Goal: Task Accomplishment & Management: Manage account settings

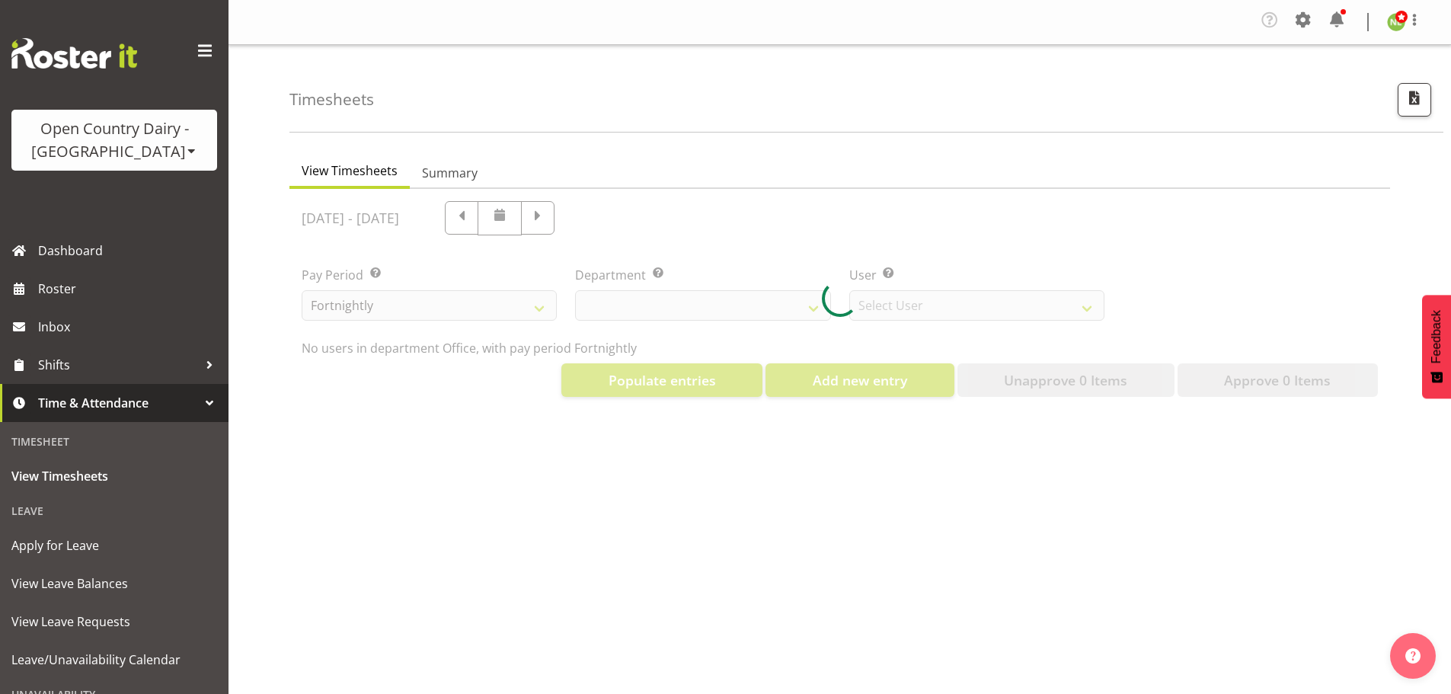
select select "699"
select select "8449"
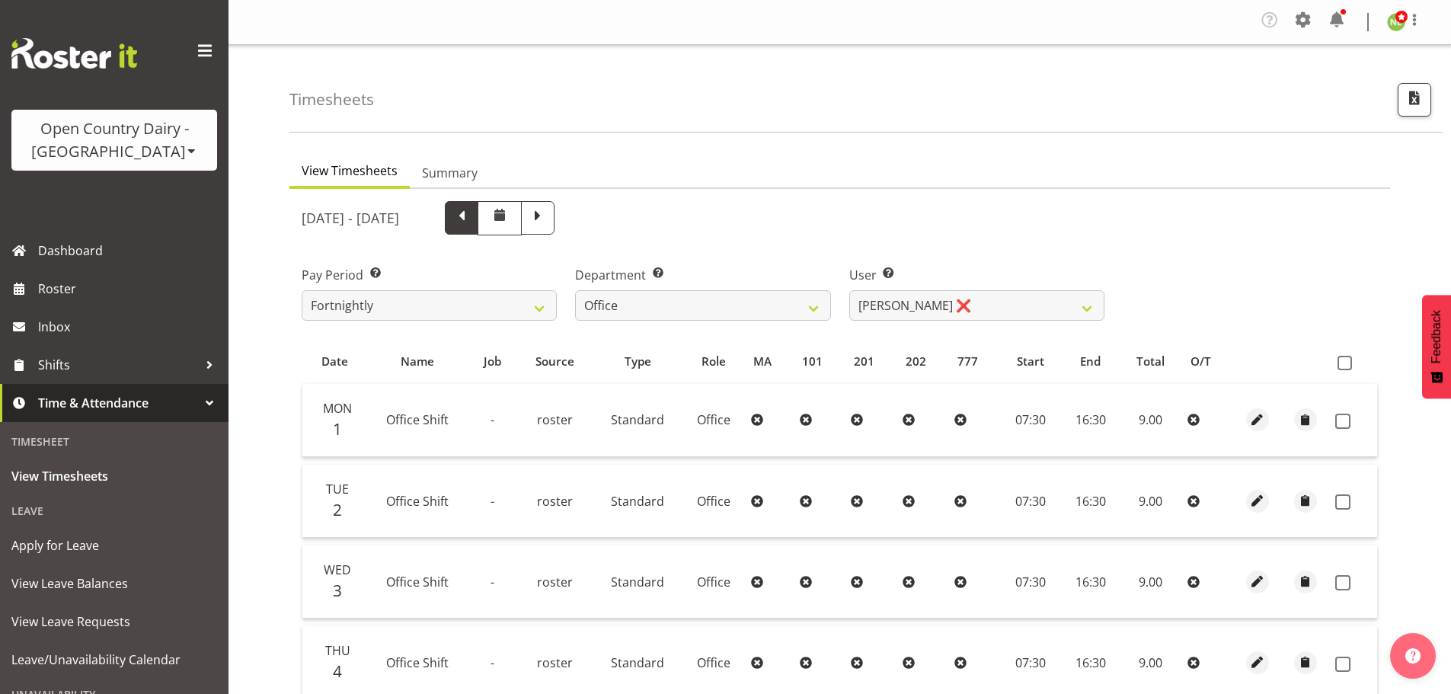
click at [471, 216] on span at bounding box center [462, 216] width 20 height 20
select select
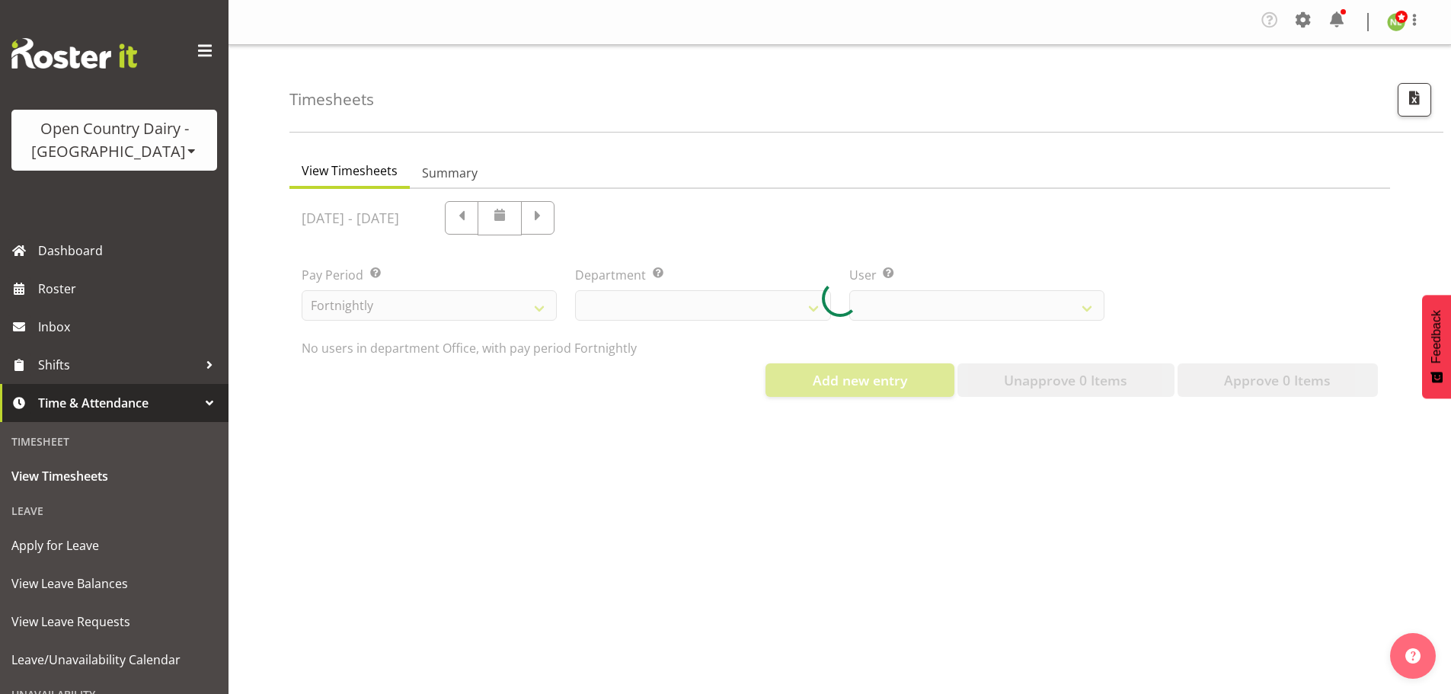
select select "699"
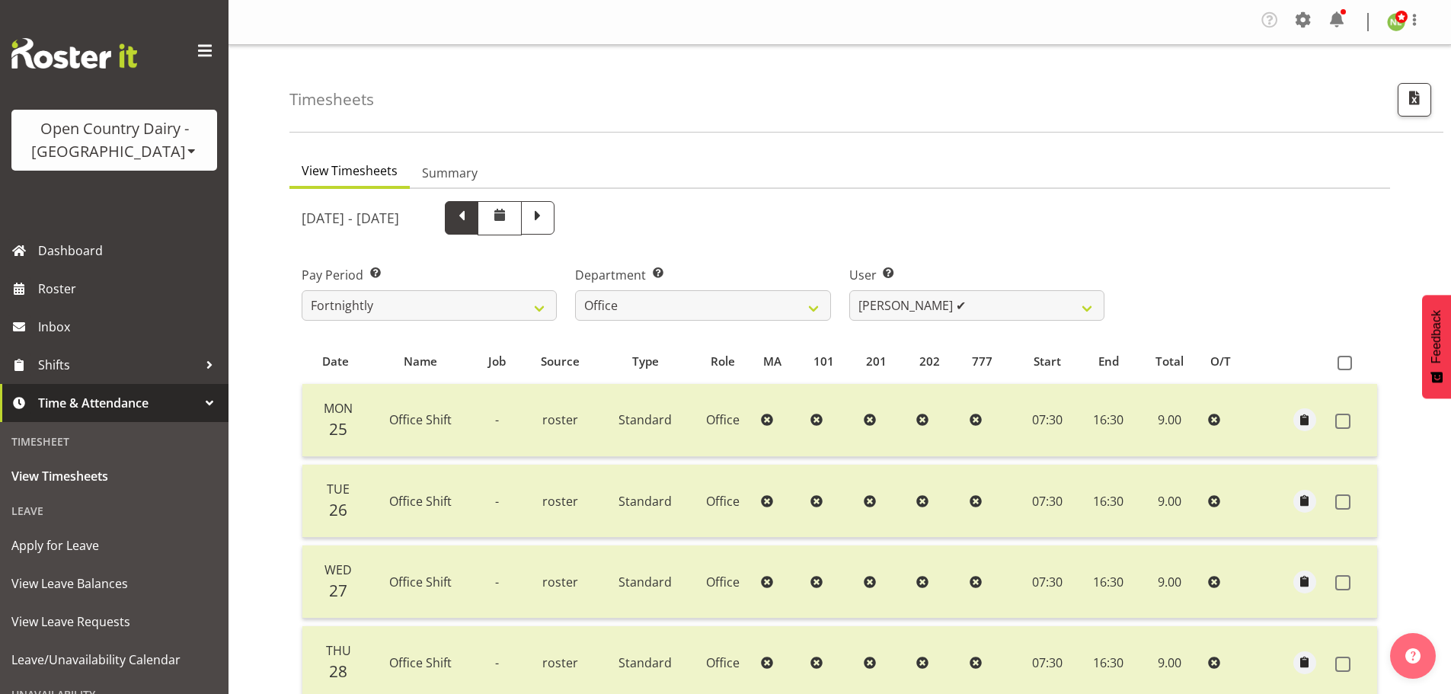
click at [471, 221] on span at bounding box center [462, 216] width 20 height 20
select select
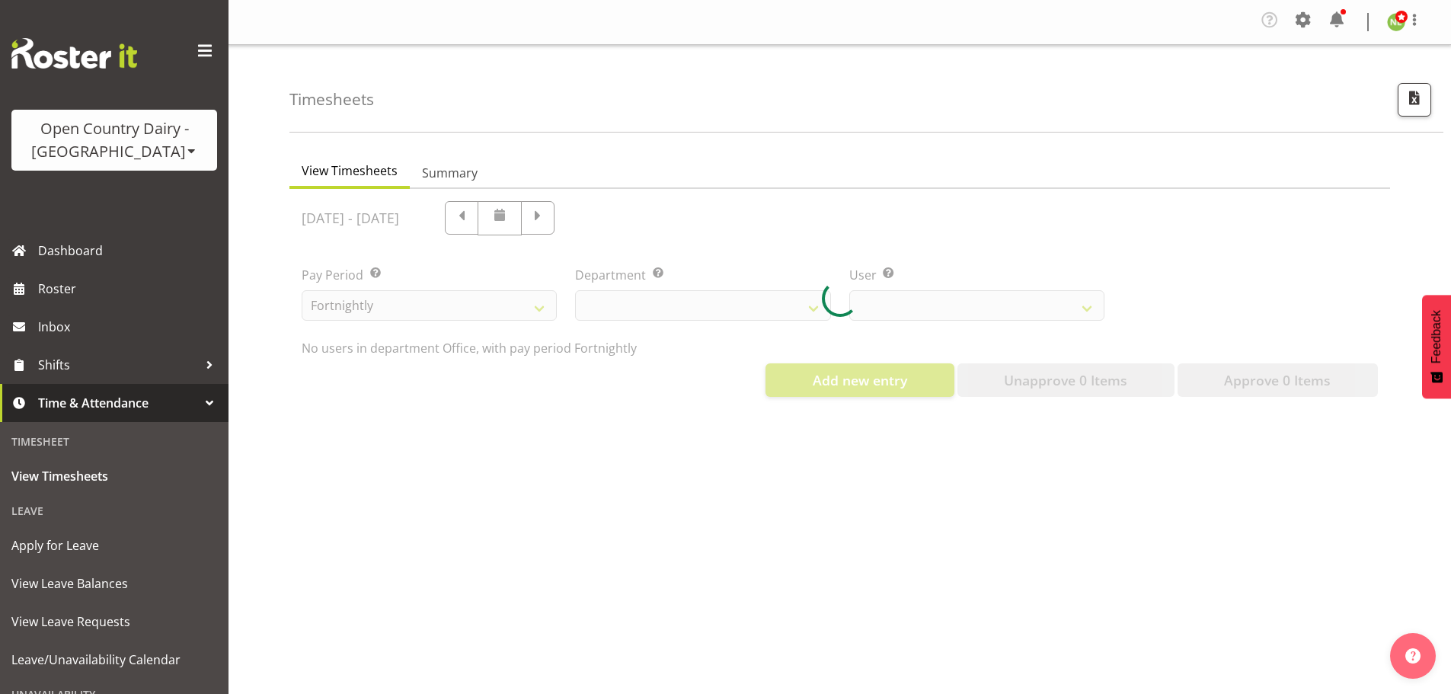
select select "699"
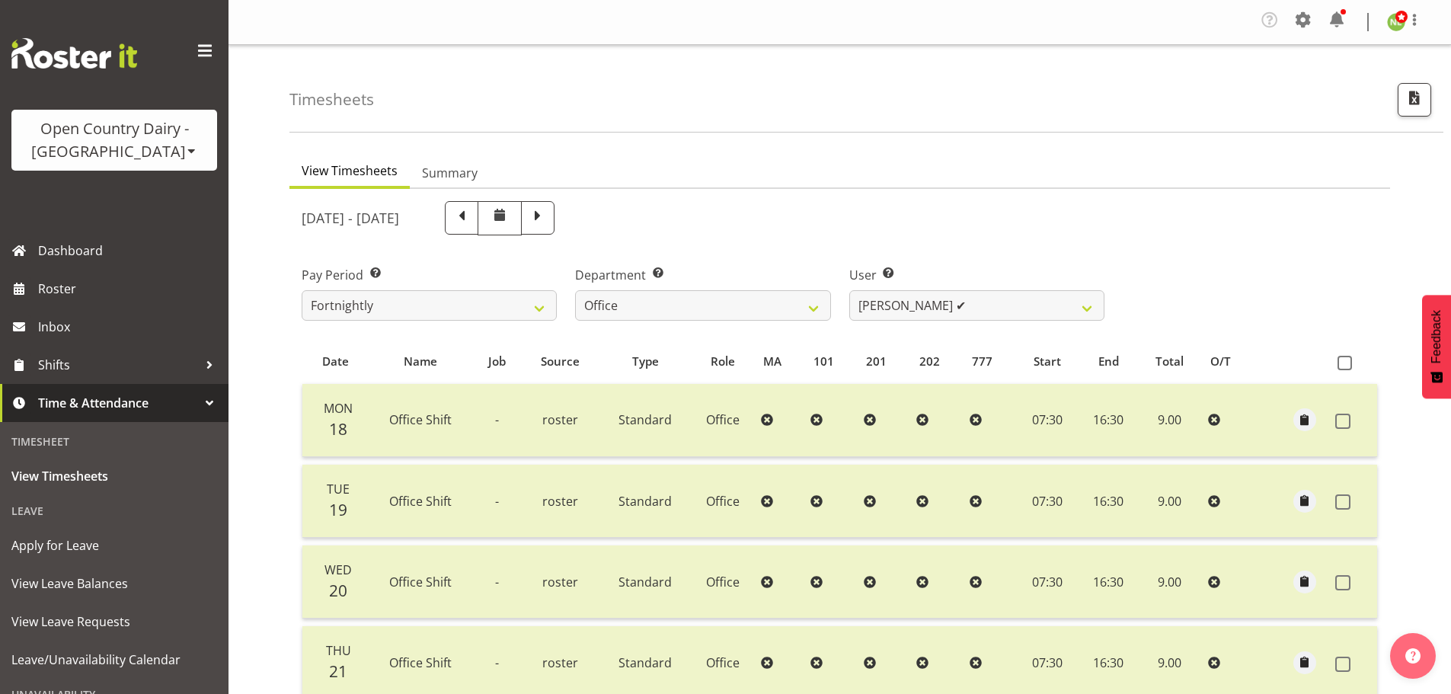
click at [471, 219] on span at bounding box center [462, 216] width 20 height 20
select select
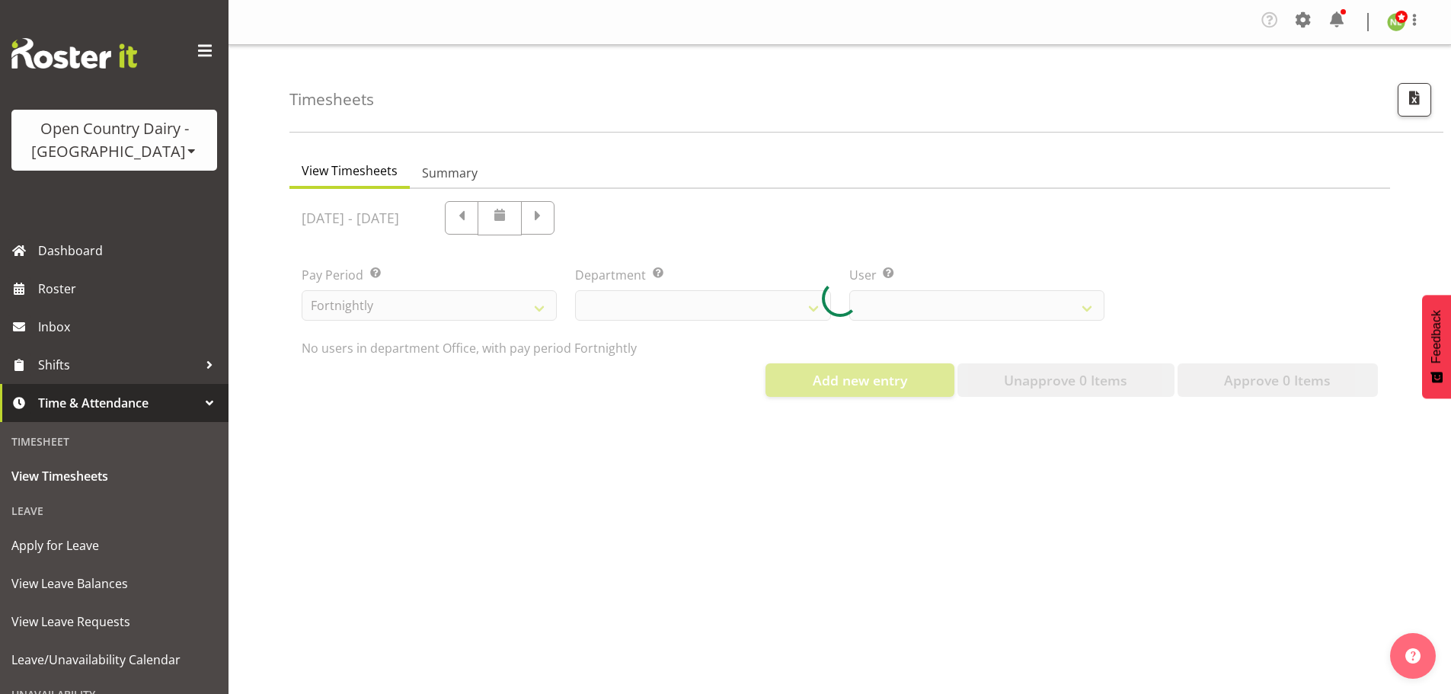
select select "699"
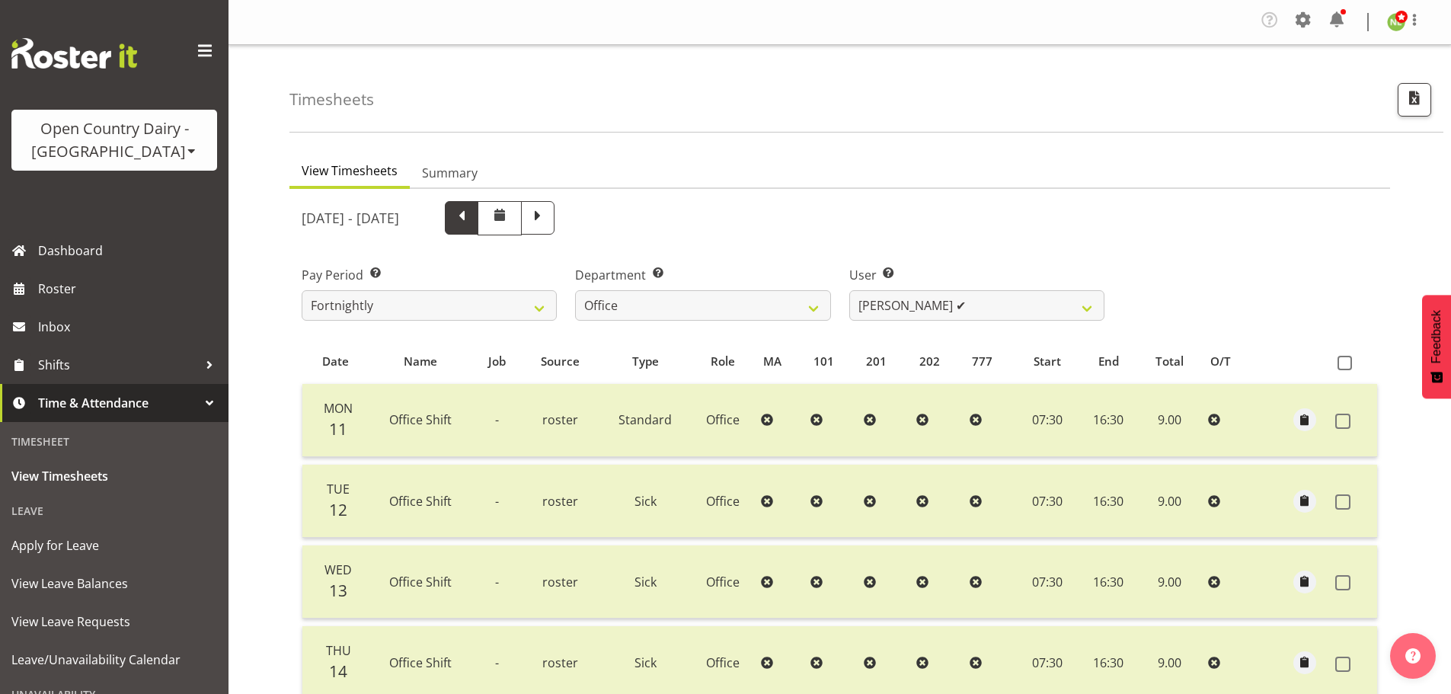
click at [471, 218] on span at bounding box center [462, 216] width 20 height 20
select select
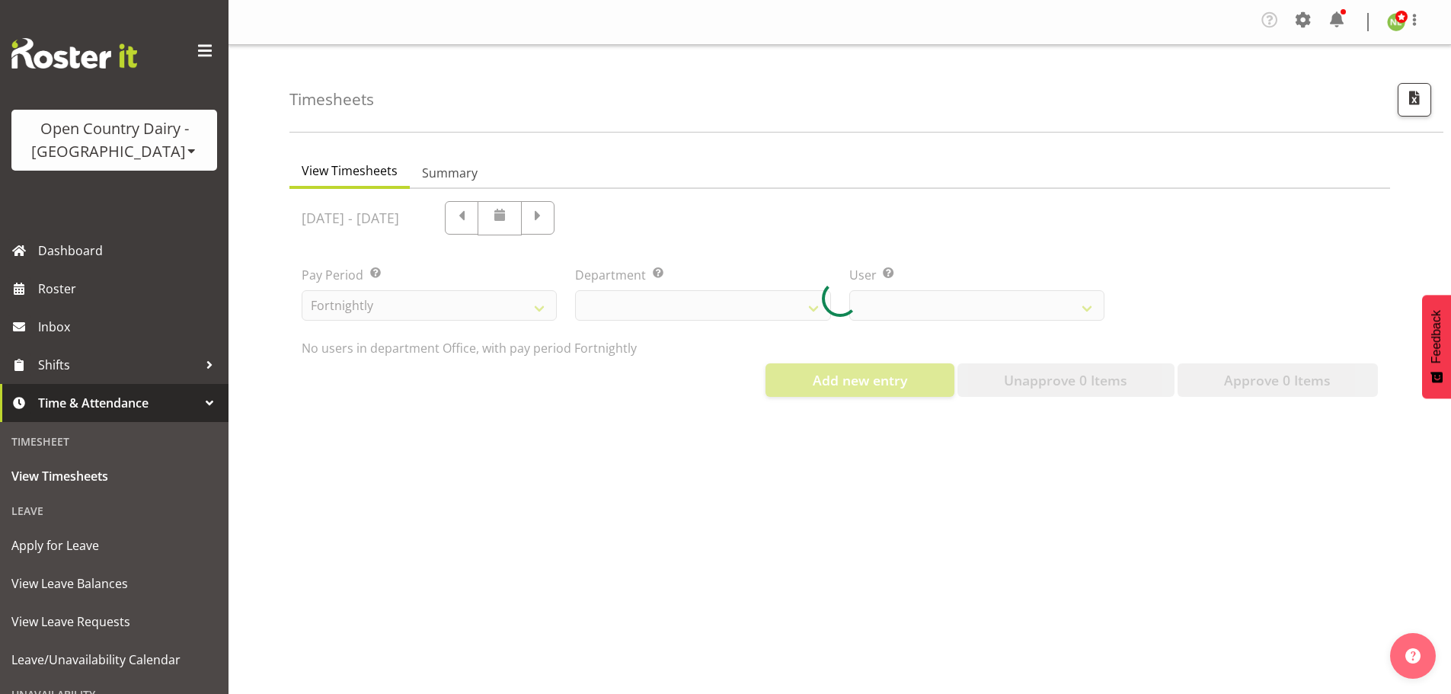
select select "699"
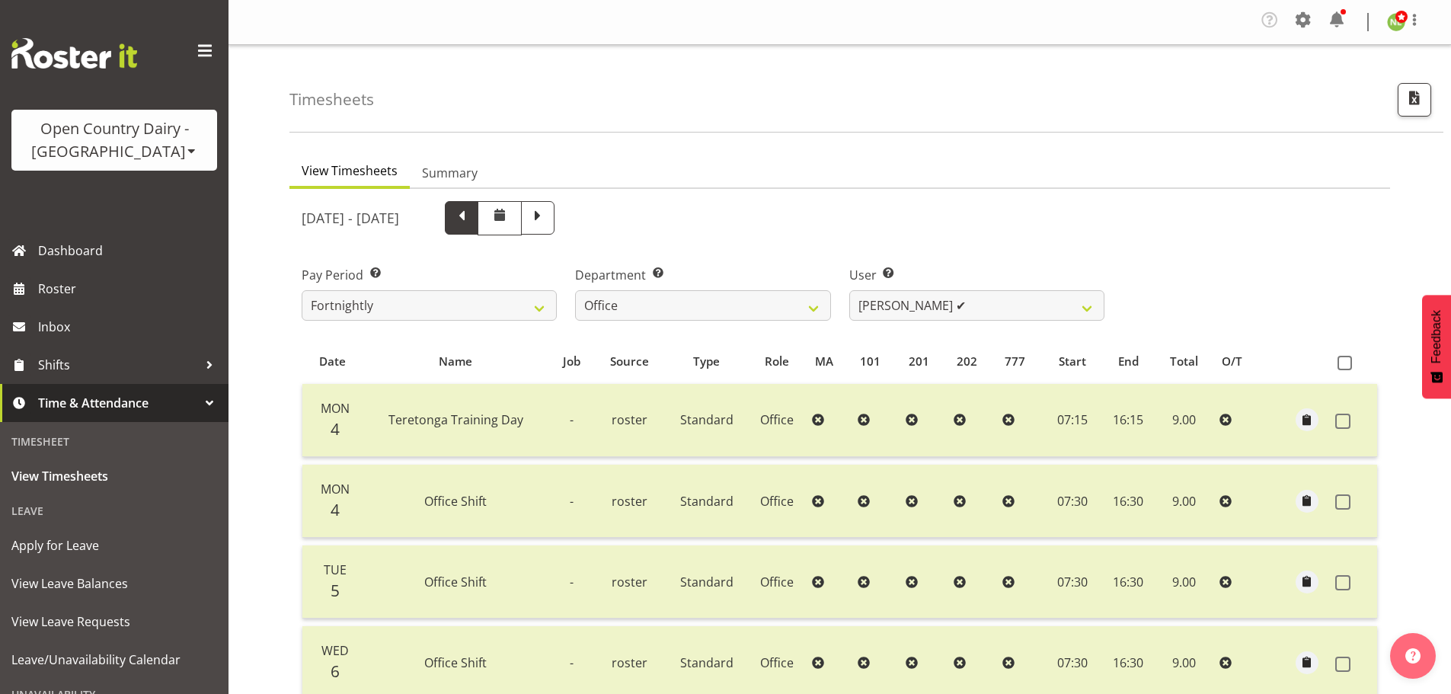
click at [471, 216] on span at bounding box center [462, 216] width 20 height 20
select select
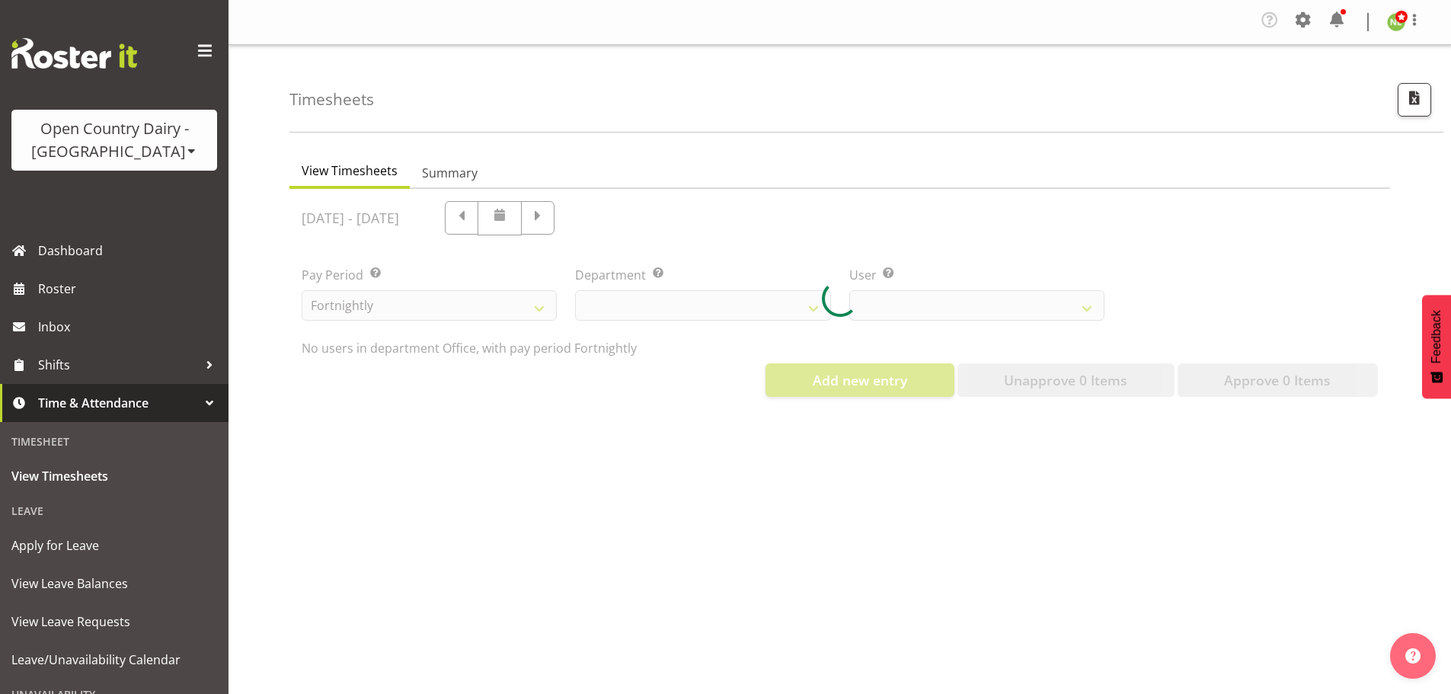
select select "699"
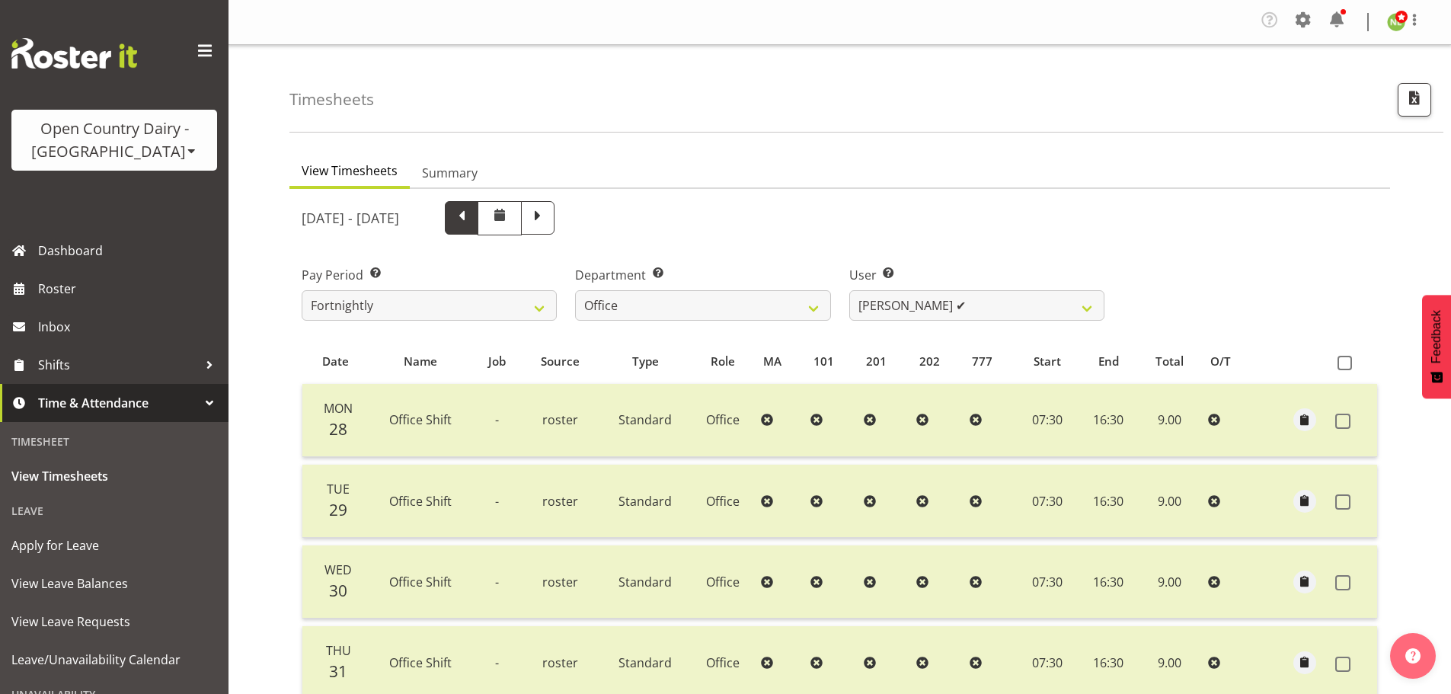
click at [471, 219] on span at bounding box center [462, 216] width 20 height 20
select select
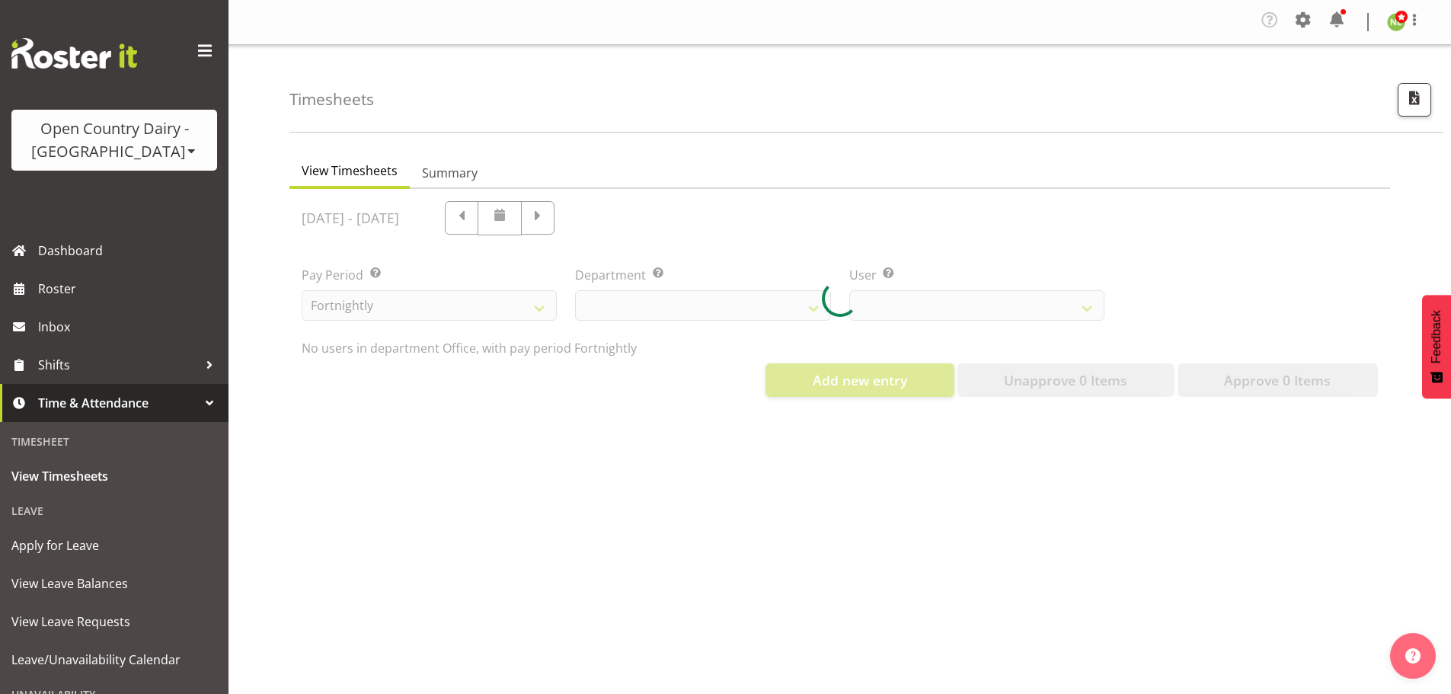
select select "699"
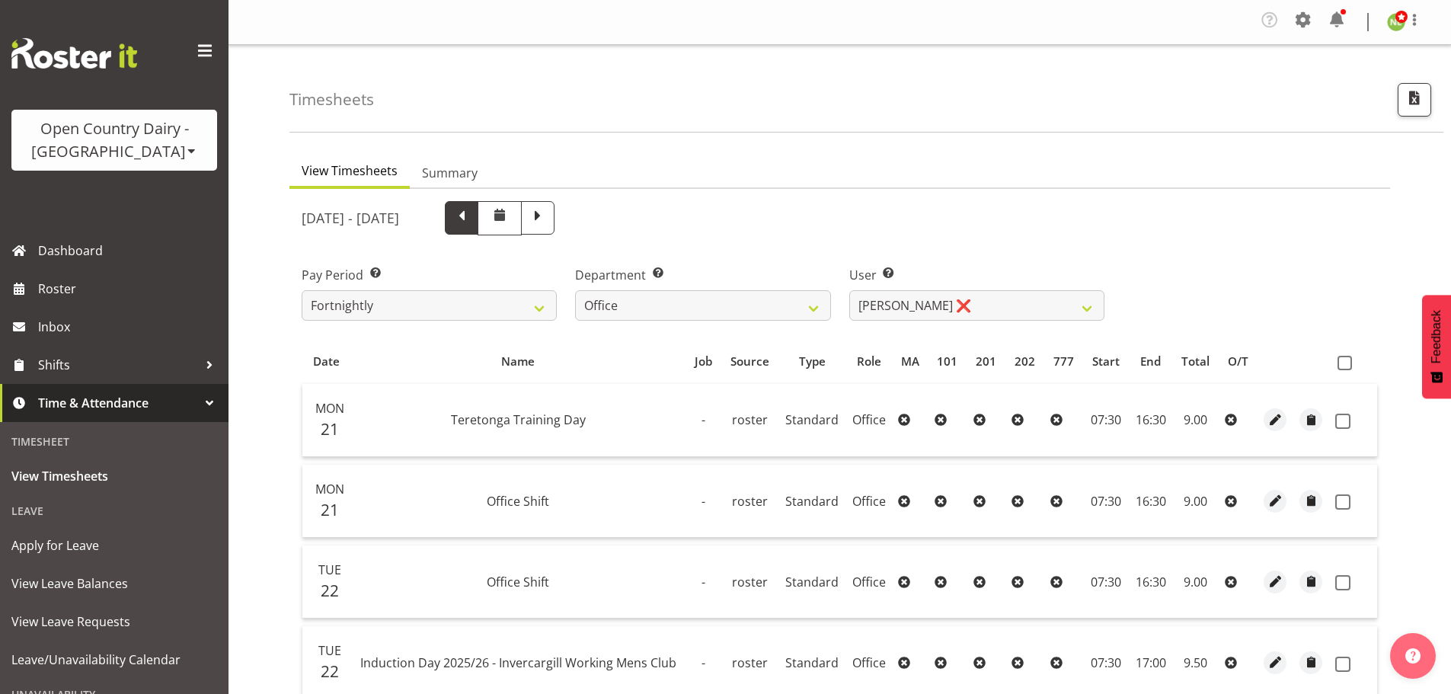
click at [471, 216] on span at bounding box center [462, 216] width 20 height 20
select select
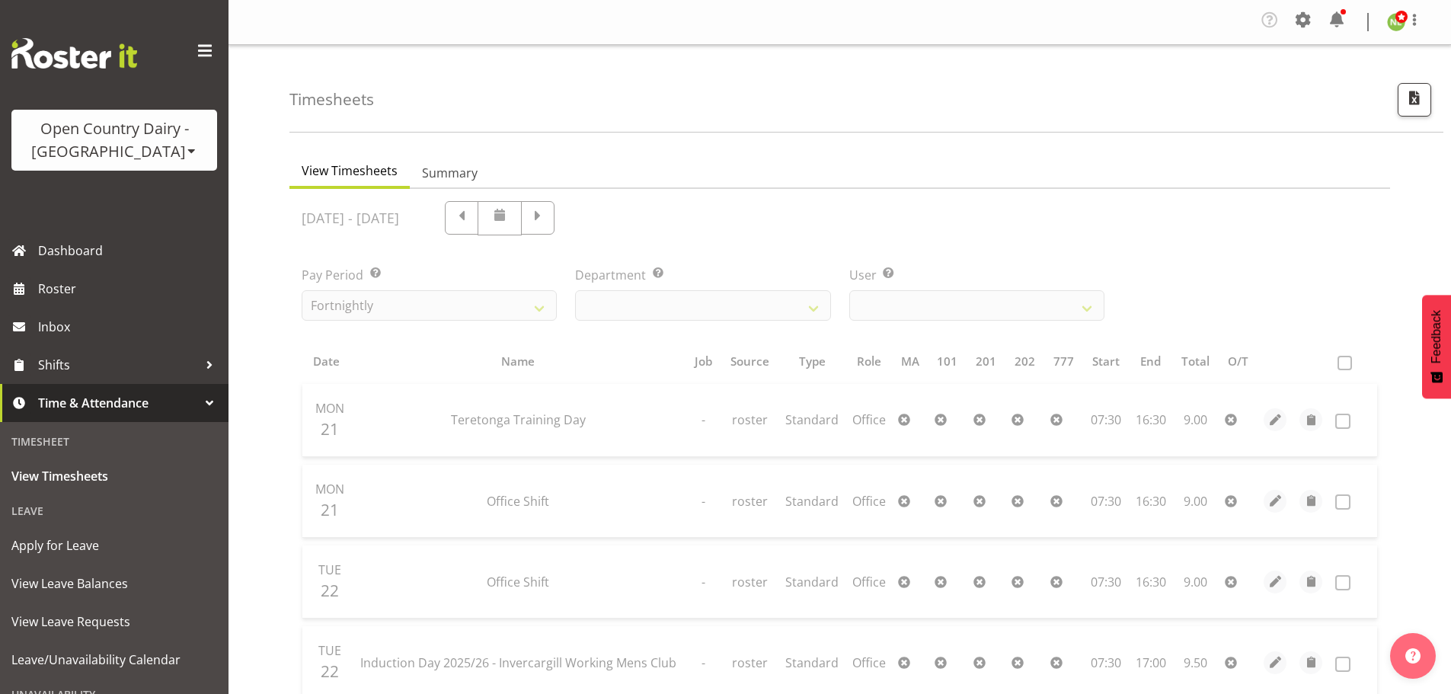
select select "699"
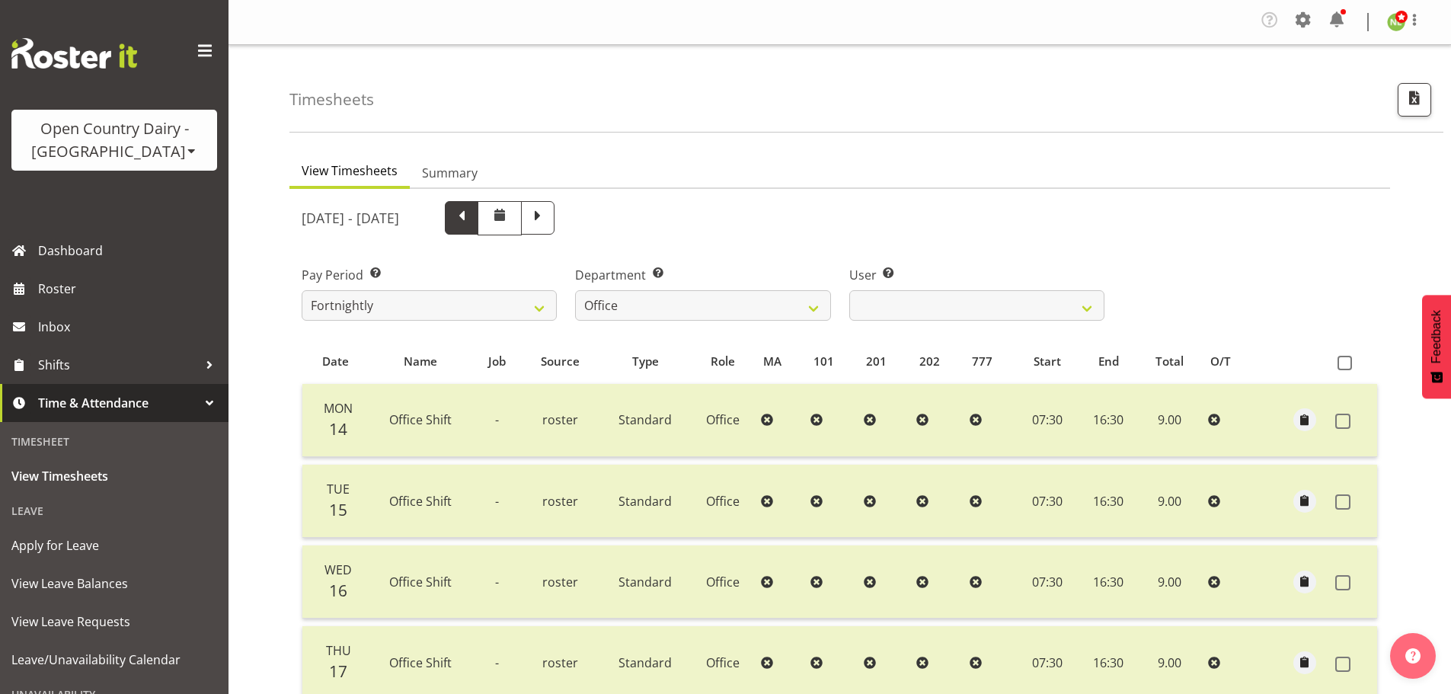
click at [471, 216] on span at bounding box center [462, 216] width 20 height 20
select select
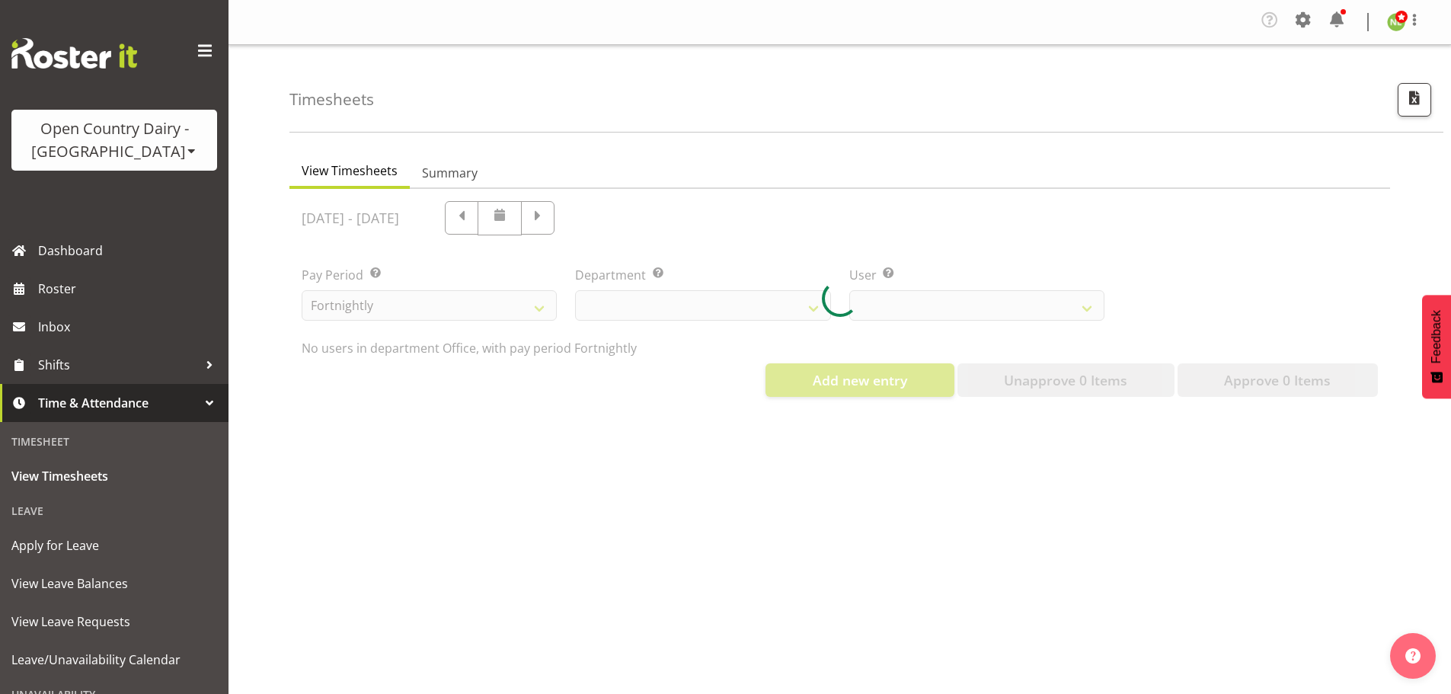
click at [493, 223] on div at bounding box center [839, 299] width 1101 height 220
select select "699"
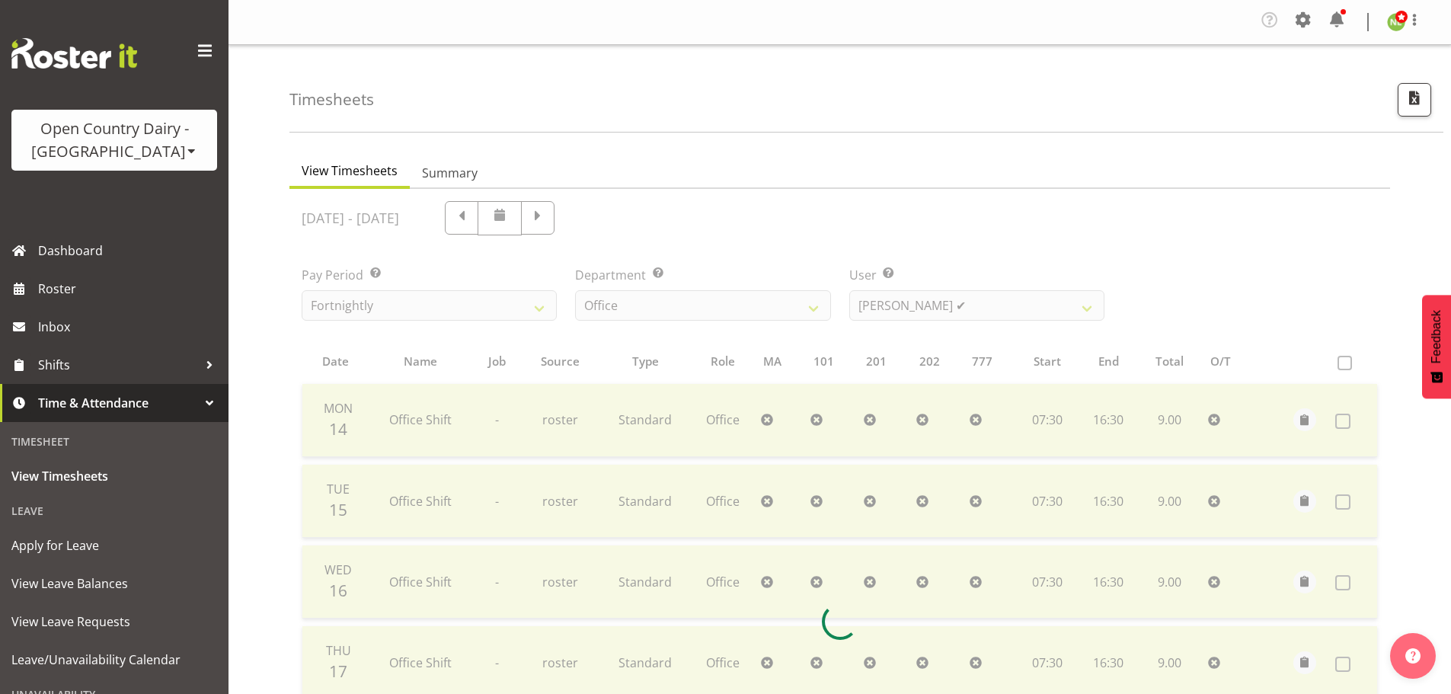
click at [502, 217] on div at bounding box center [839, 621] width 1101 height 865
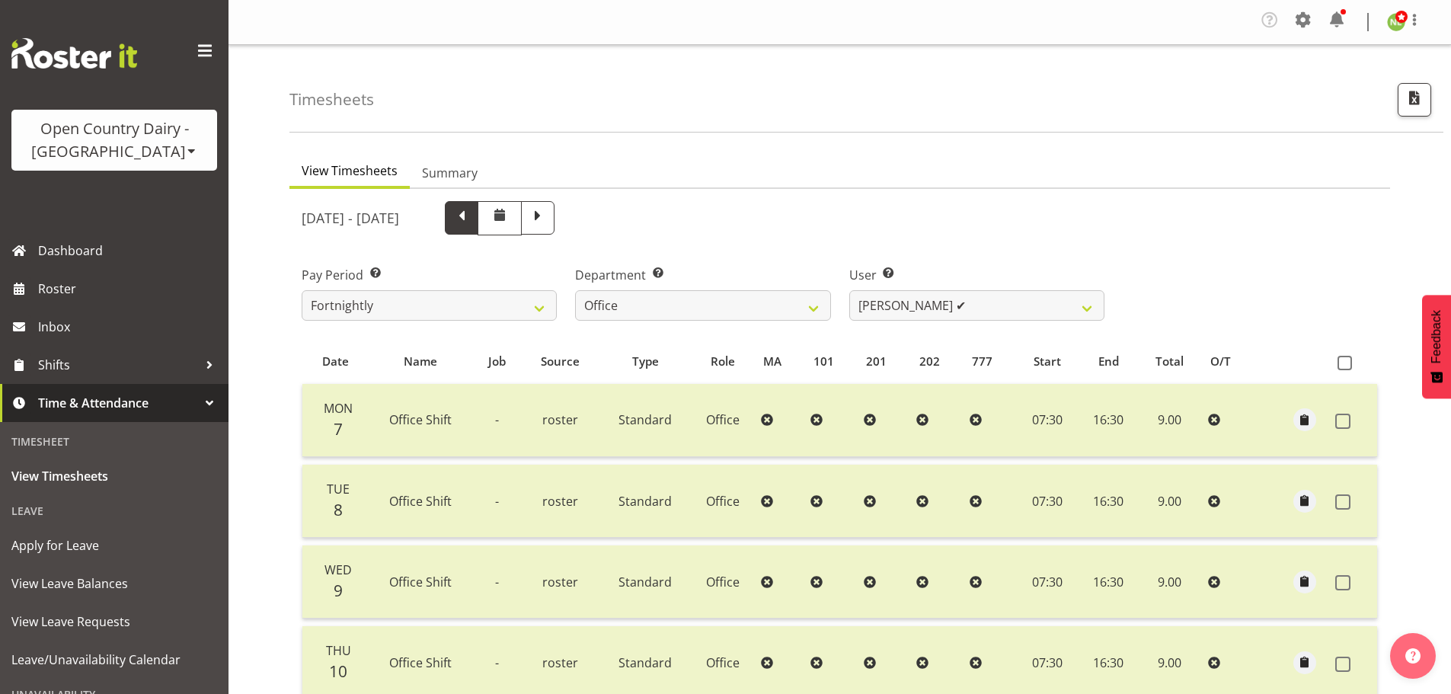
click at [471, 216] on span at bounding box center [462, 216] width 20 height 20
select select
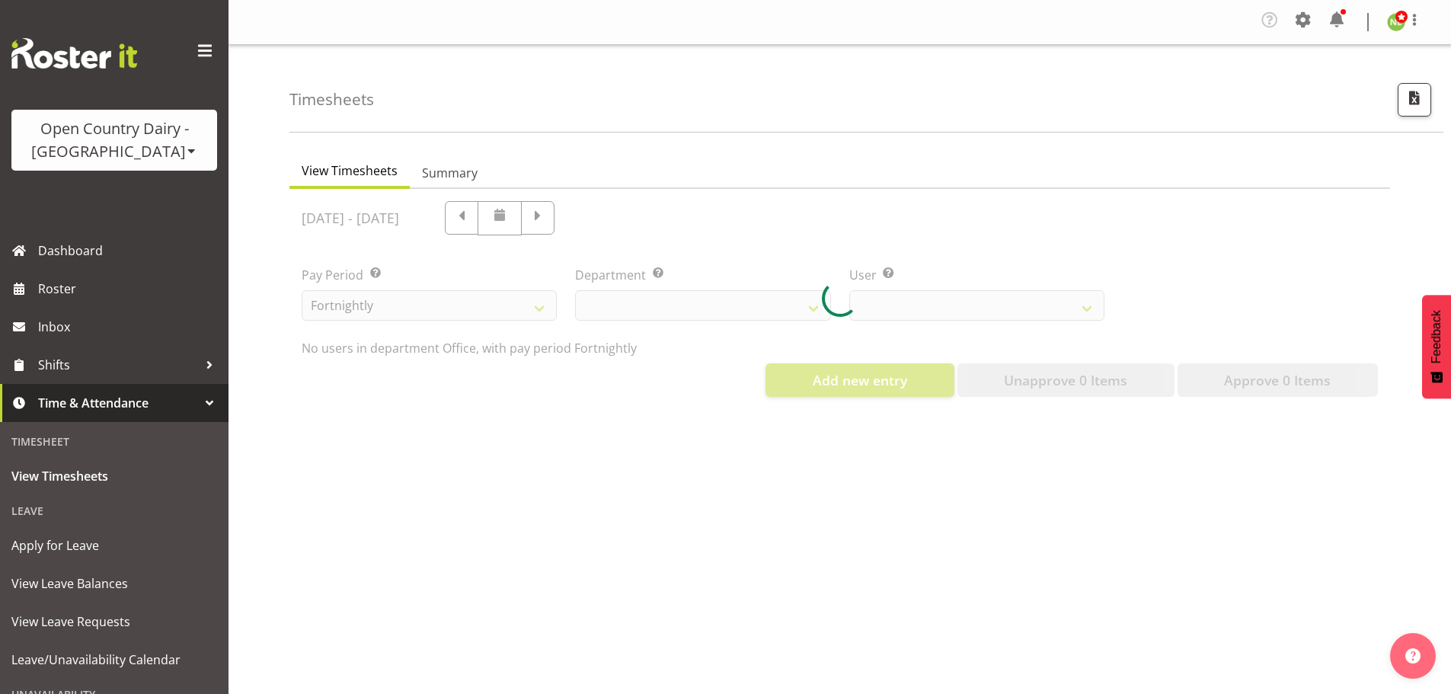
select select "699"
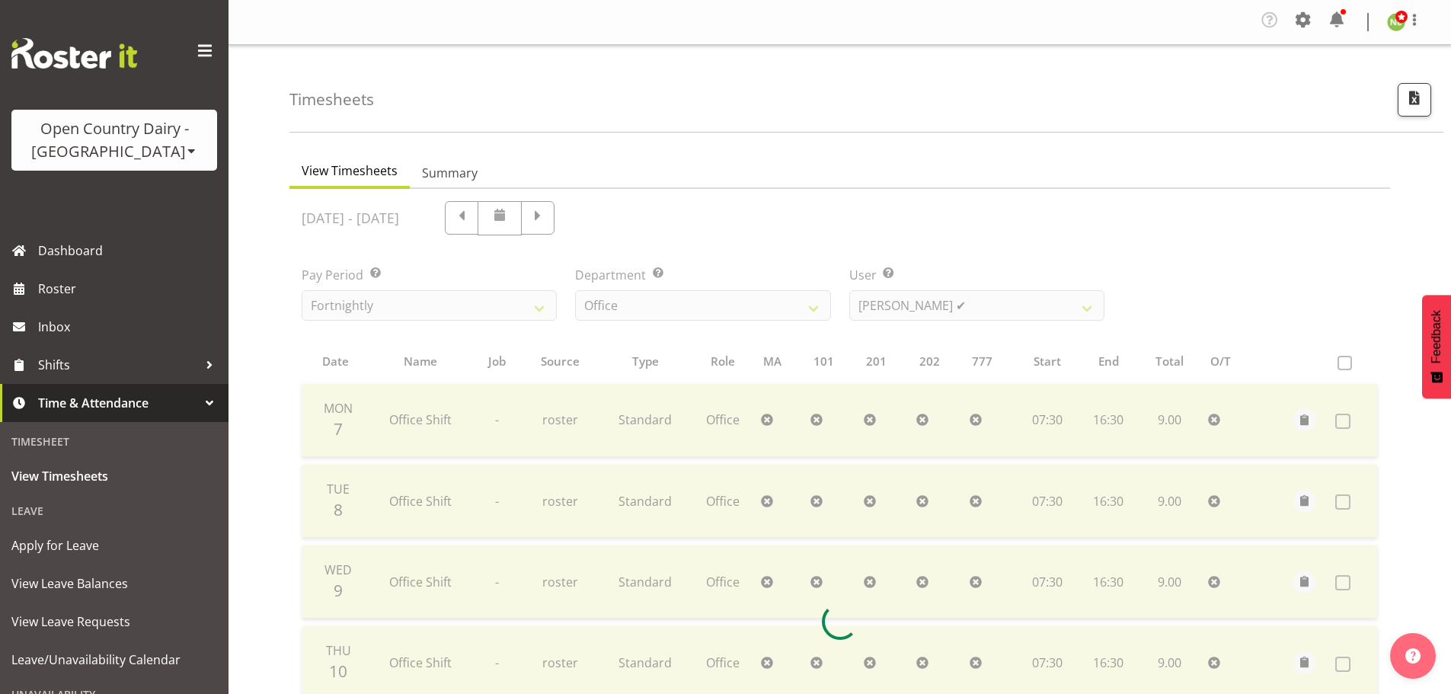
click at [513, 211] on div at bounding box center [839, 621] width 1101 height 865
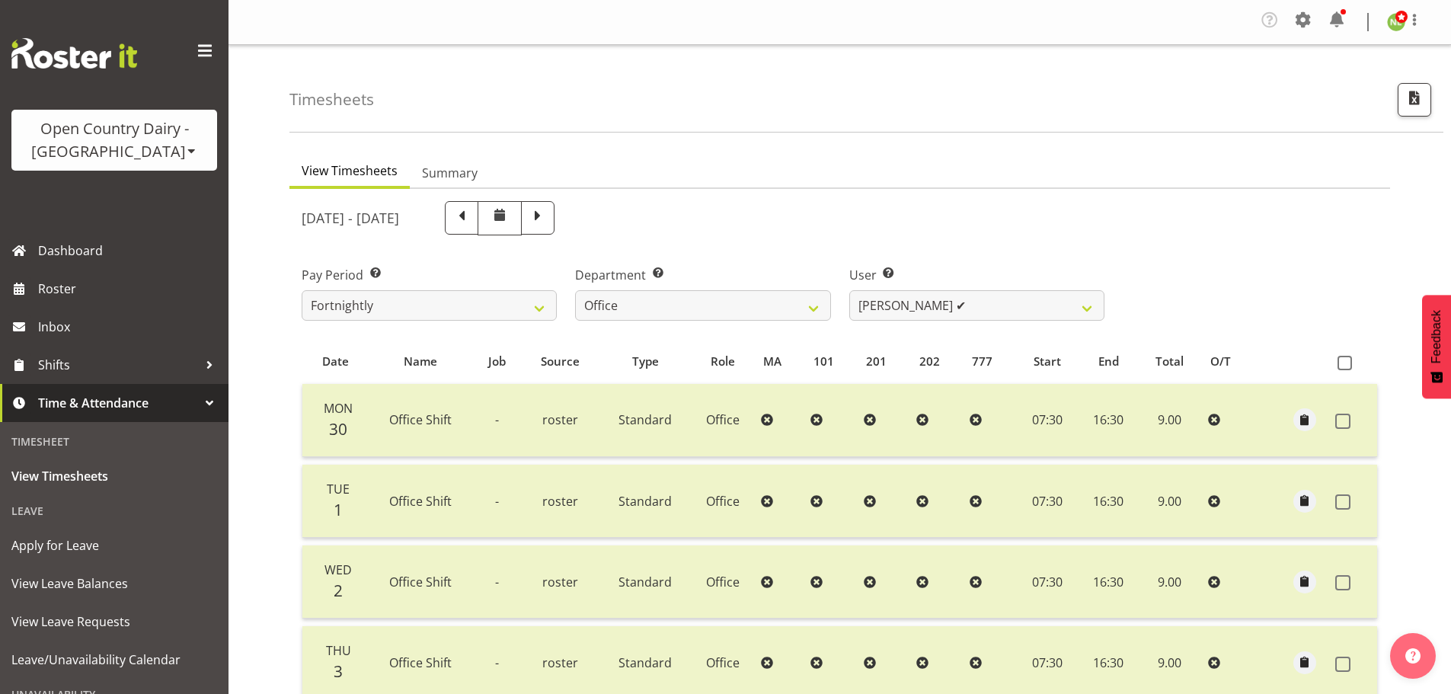
click at [471, 218] on span at bounding box center [462, 216] width 20 height 20
select select
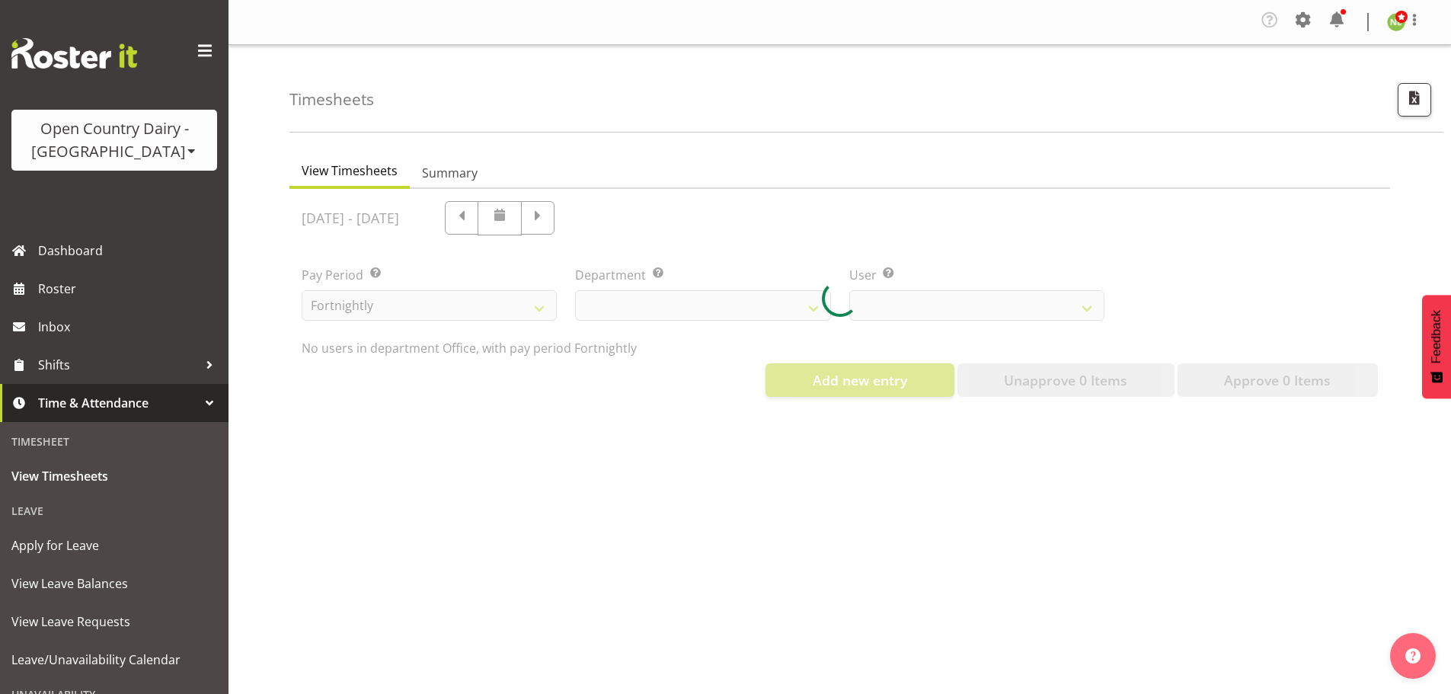
select select "699"
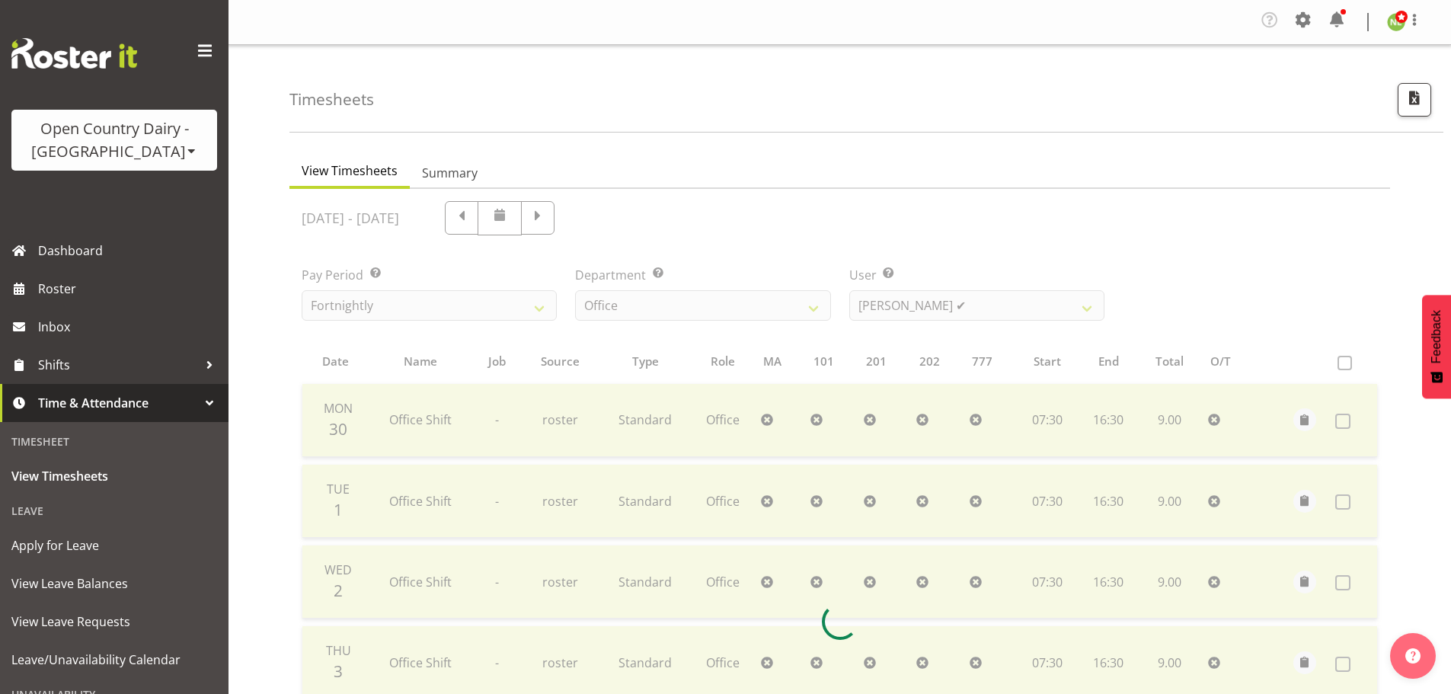
click at [513, 213] on div at bounding box center [839, 621] width 1101 height 865
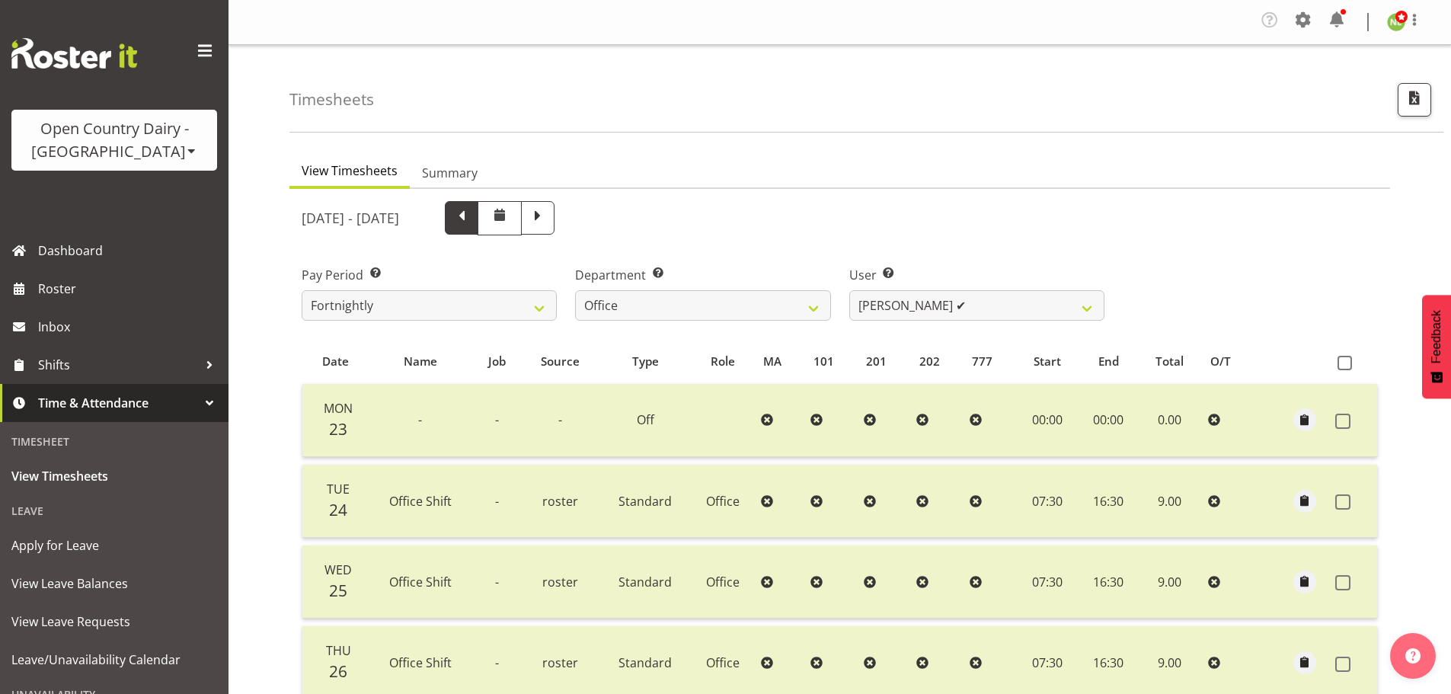
click at [471, 216] on span at bounding box center [462, 216] width 20 height 20
select select
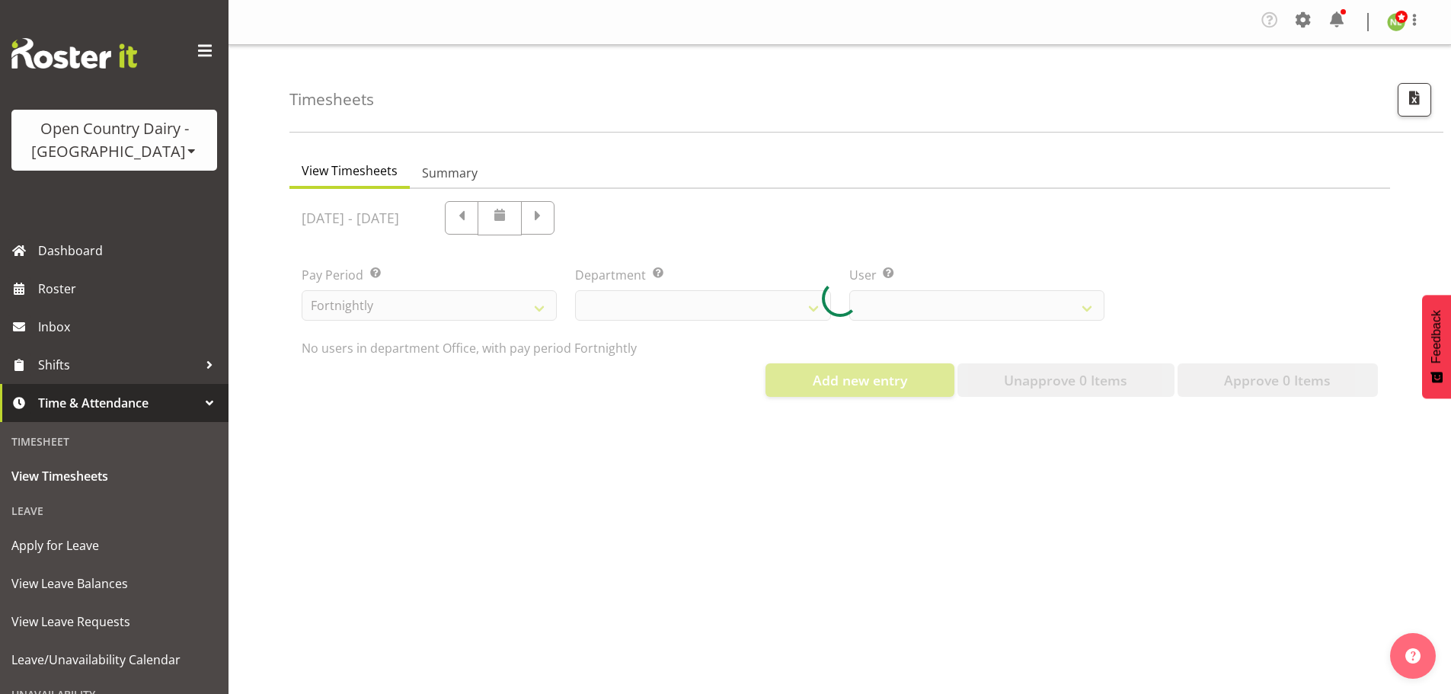
select select "699"
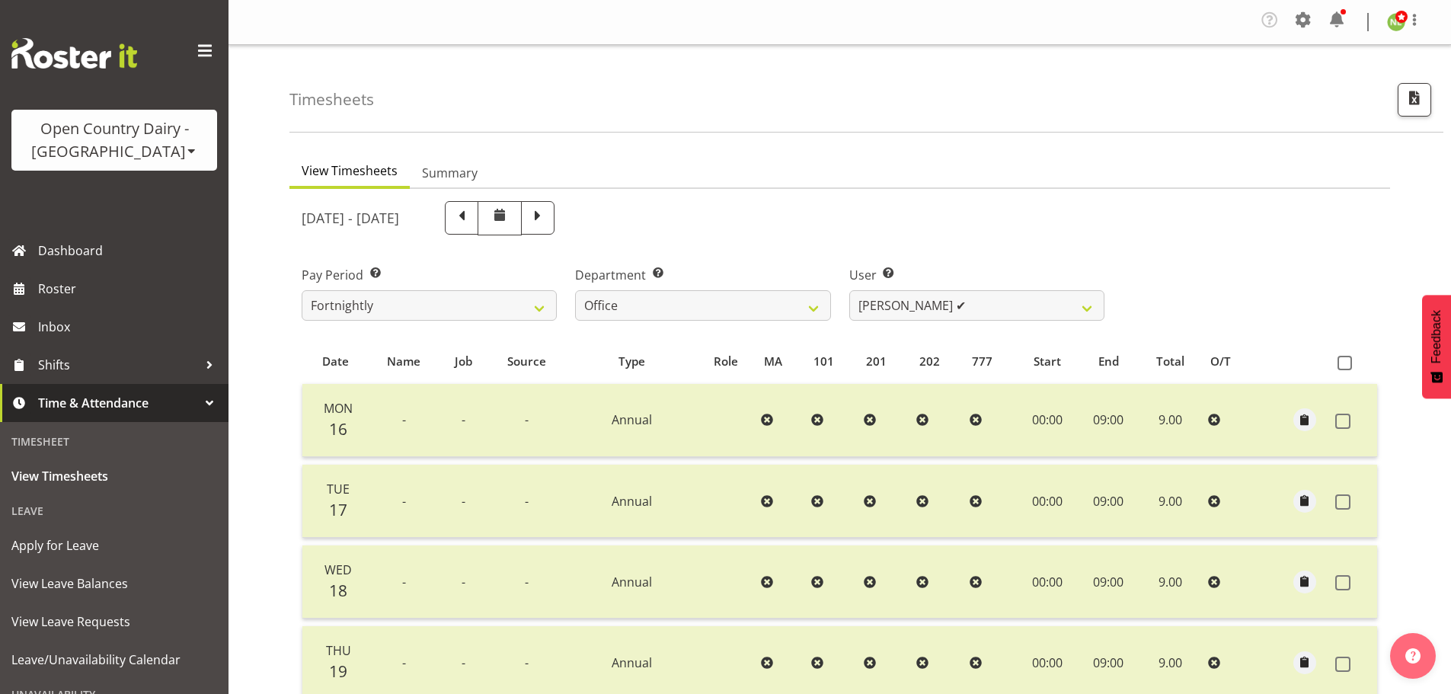
click at [471, 216] on span at bounding box center [462, 216] width 20 height 20
select select
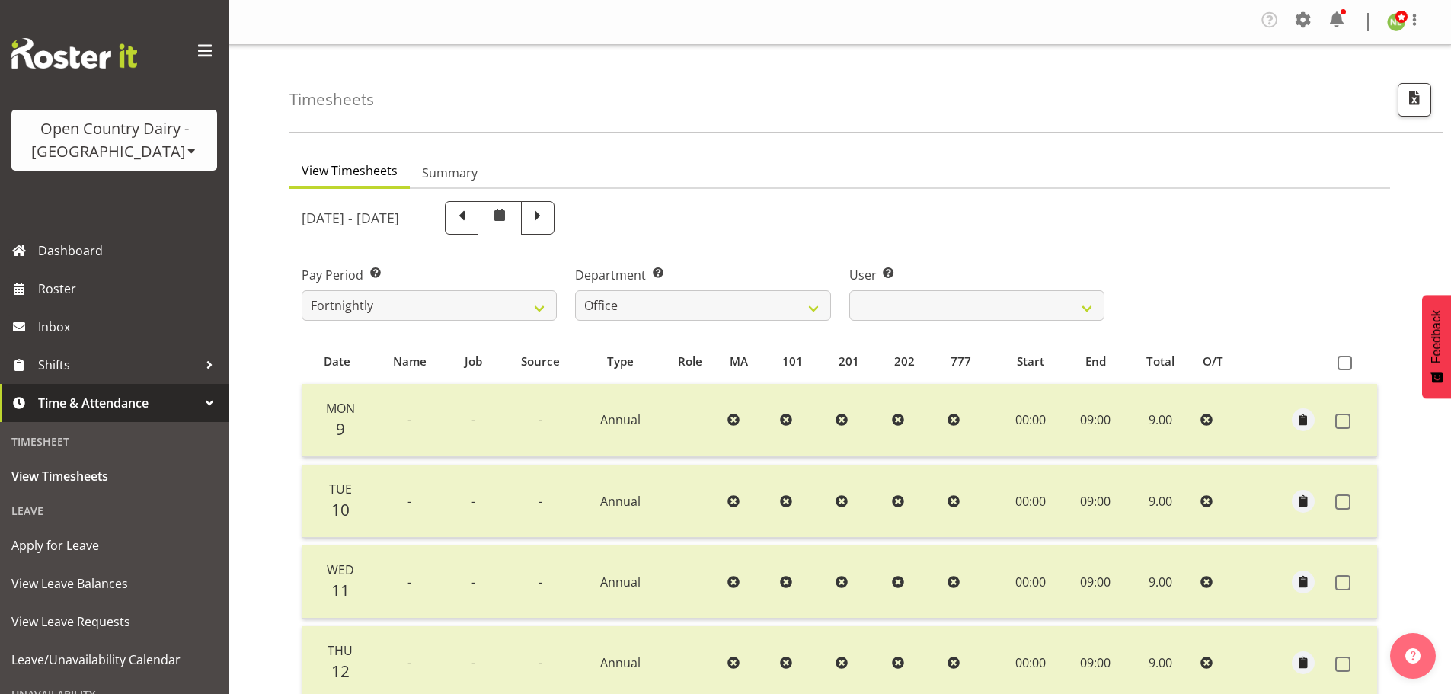
click at [640, 286] on div "Department Select which department you would like to view. 734 735 736 737 738 …" at bounding box center [702, 293] width 255 height 55
click at [634, 299] on select "734 735 736 737 738 739 851 852 853 854 855 856 858 861 862 865 868 869 870 873" at bounding box center [702, 305] width 255 height 30
select select "667"
click at [575, 290] on select "734 735 736 737 738 739 851 852 853 854 855 856 858 861 862 865 868 869 870 873" at bounding box center [702, 305] width 255 height 30
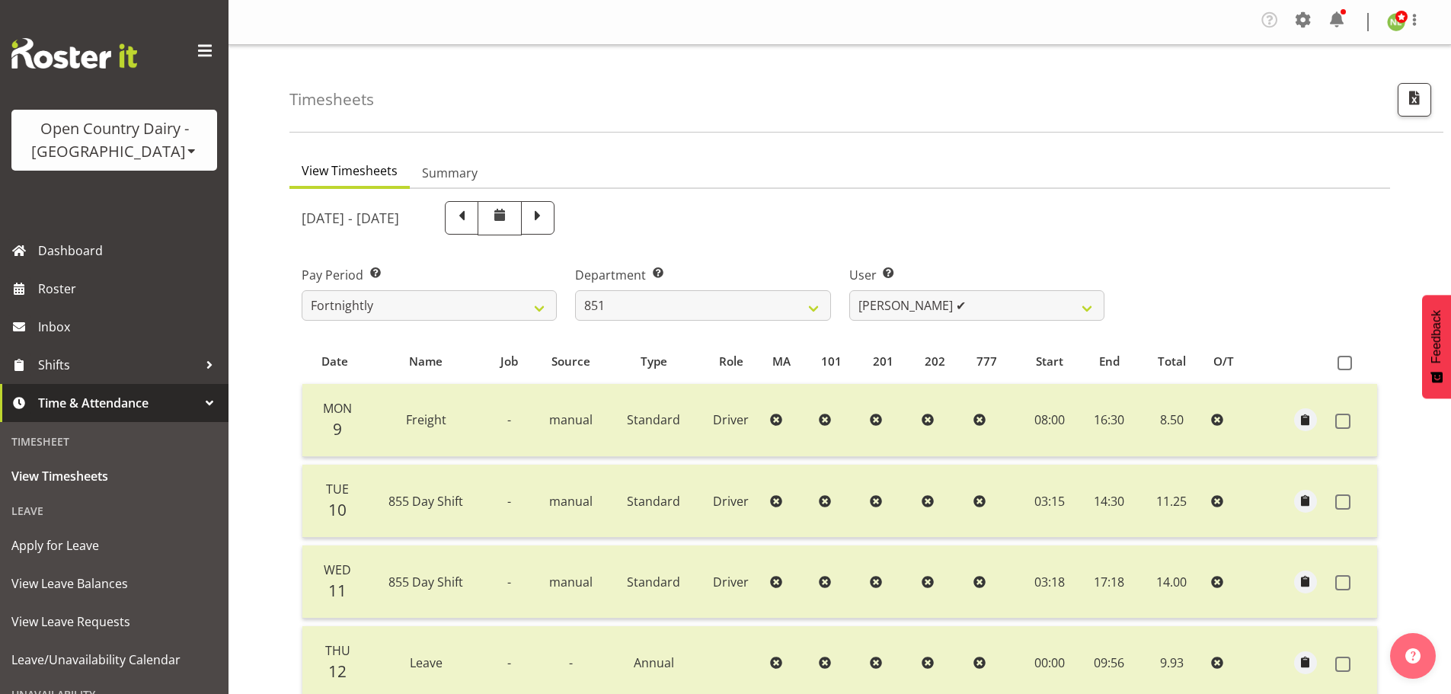
click at [903, 305] on div "[DATE] - [DATE] Pay Period Select which pay period you would like to view. Fort…" at bounding box center [840, 616] width 1076 height 849
click at [903, 304] on select "[PERSON_NAME] ✔ [PERSON_NAME] ✔ [PERSON_NAME] ✔" at bounding box center [976, 305] width 255 height 30
select select "7425"
click at [849, 290] on select "[PERSON_NAME] ✔ [PERSON_NAME] ✔ [PERSON_NAME] ✔" at bounding box center [976, 305] width 255 height 30
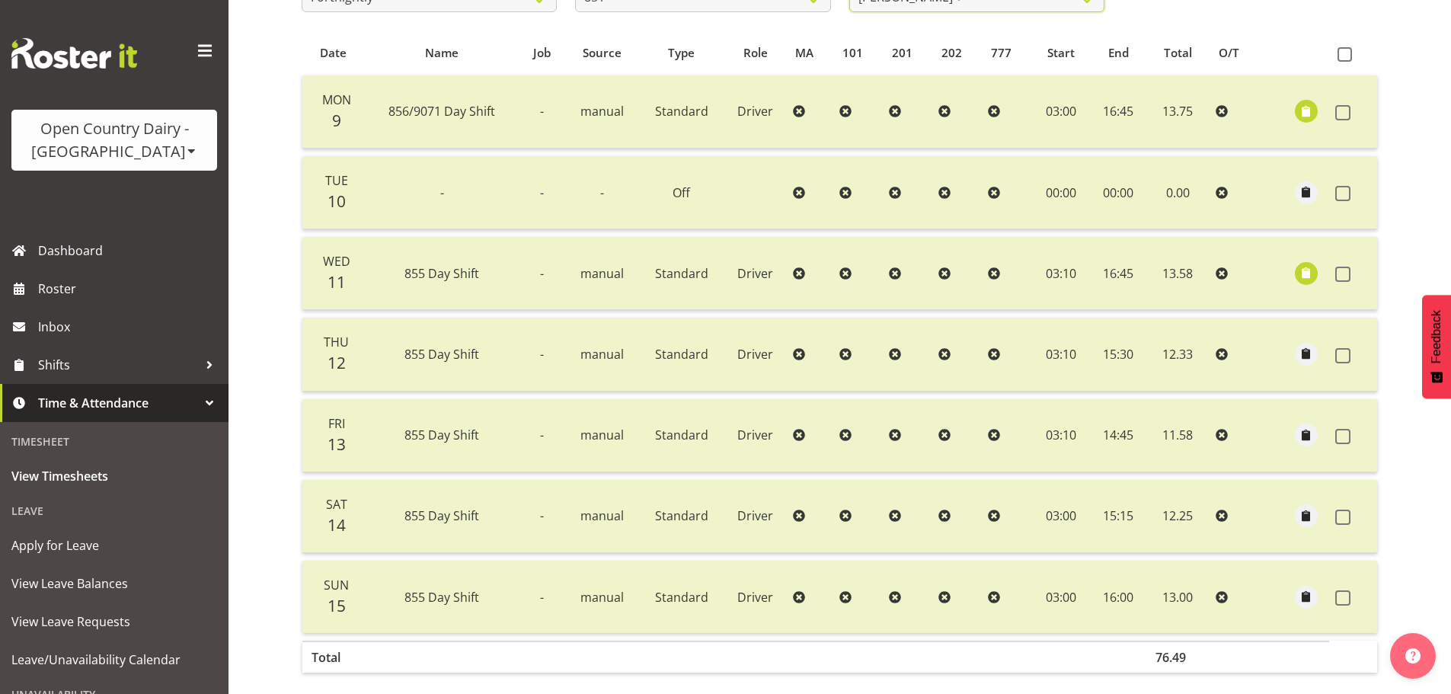
scroll to position [381, 0]
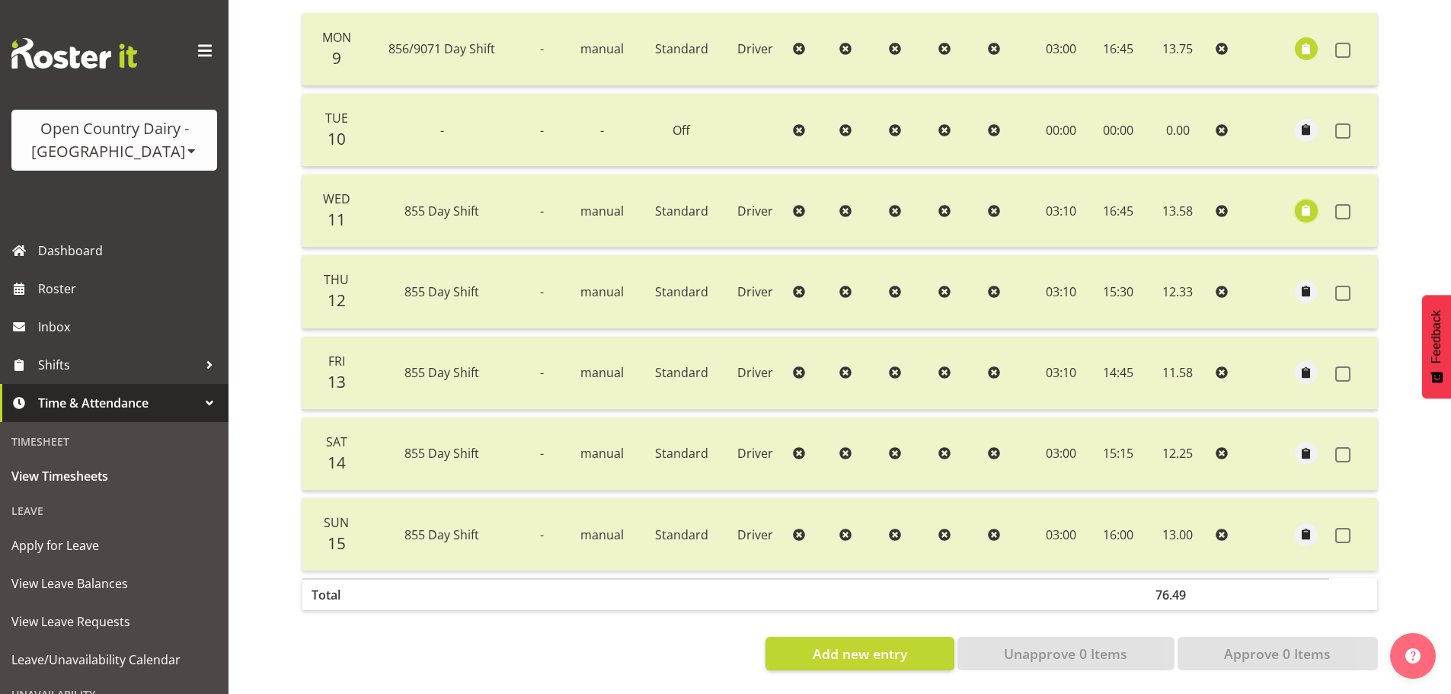
click at [1303, 202] on span "button" at bounding box center [1307, 211] width 18 height 18
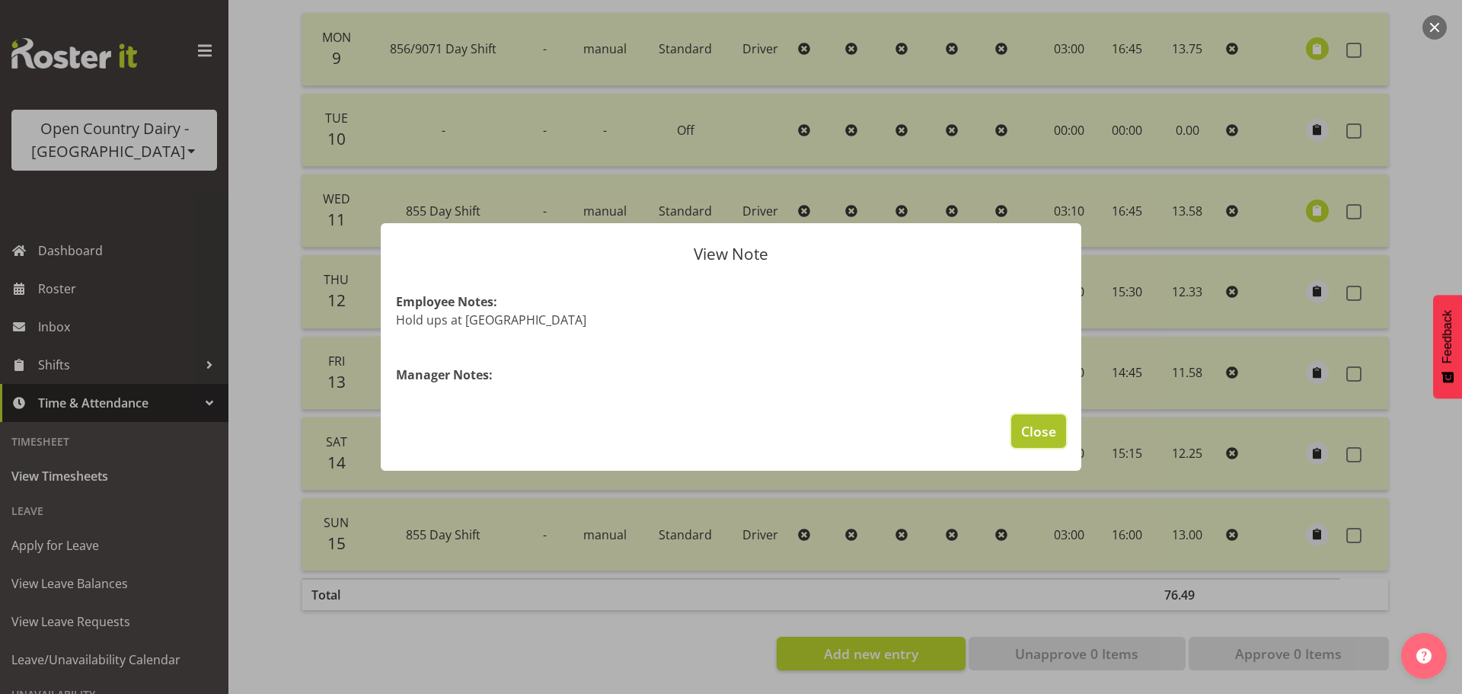
click at [1035, 426] on span "Close" at bounding box center [1038, 431] width 35 height 20
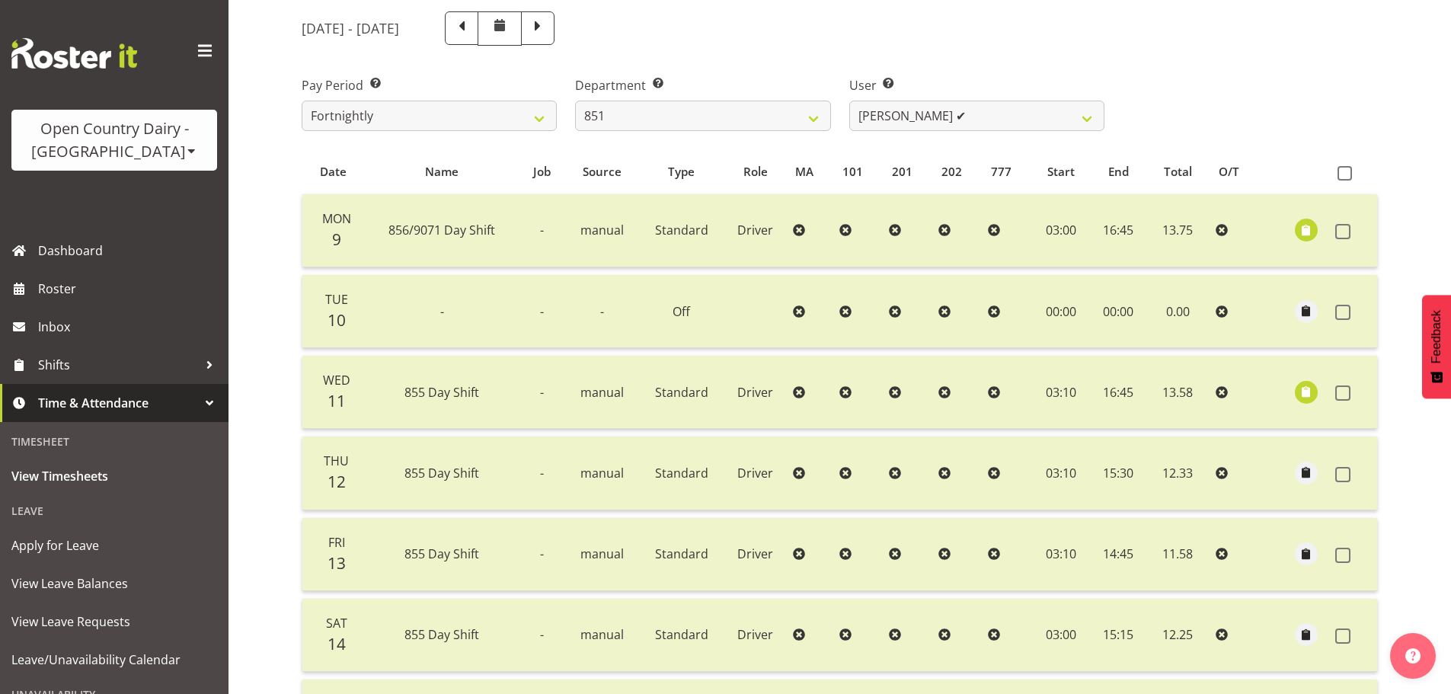
scroll to position [152, 0]
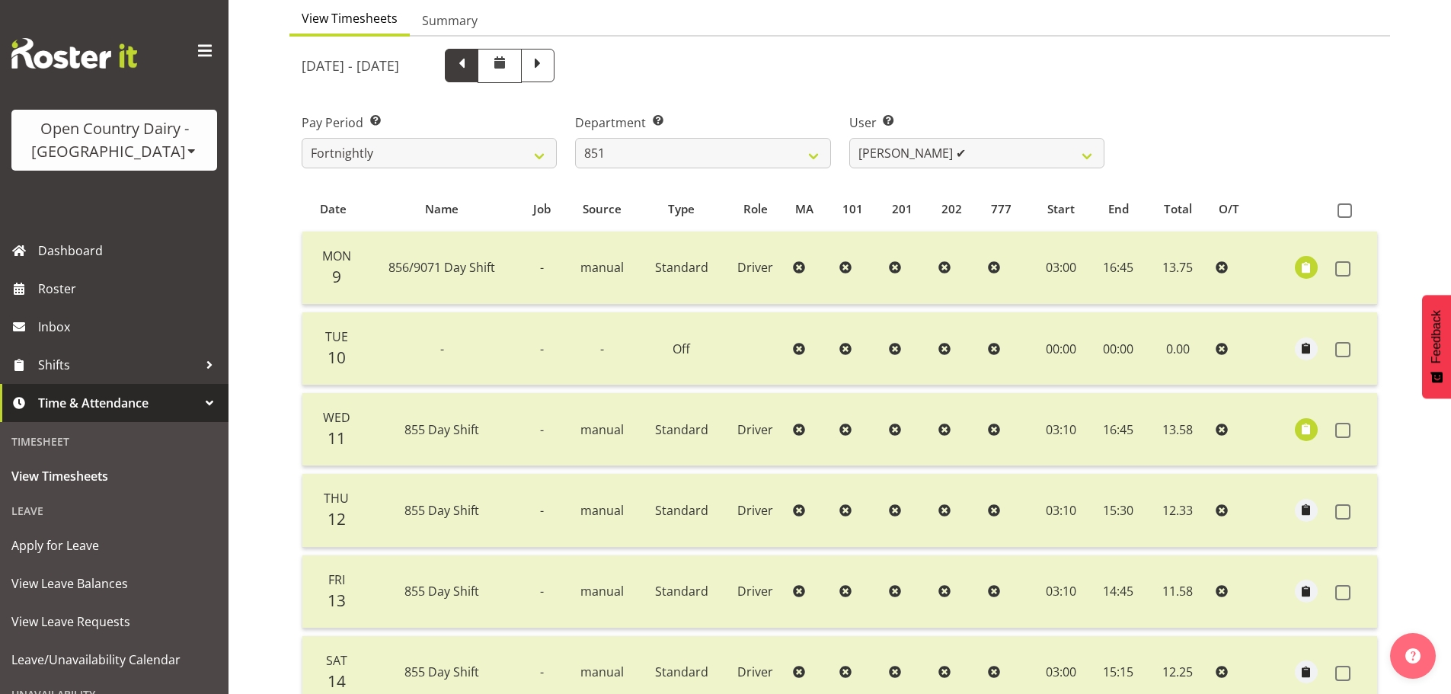
click at [471, 72] on span at bounding box center [462, 64] width 20 height 20
select select
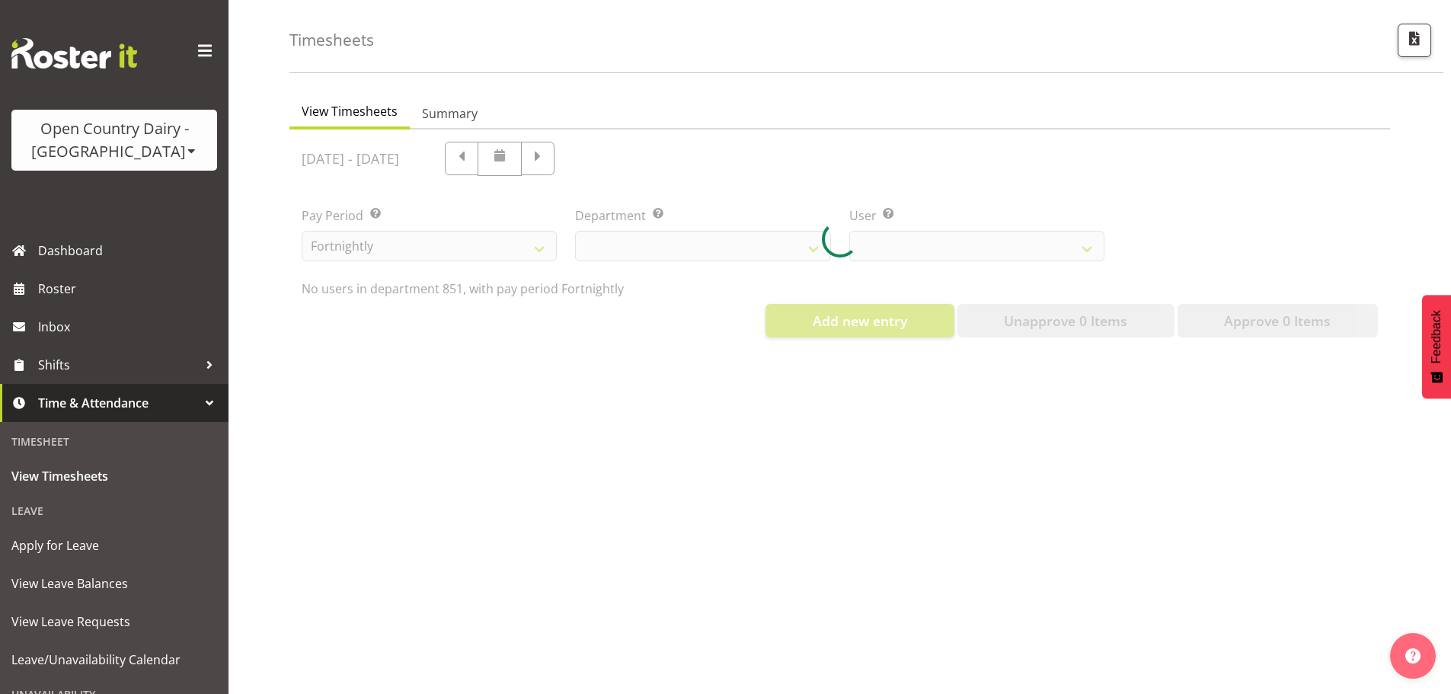
scroll to position [71, 0]
select select "667"
select select "7425"
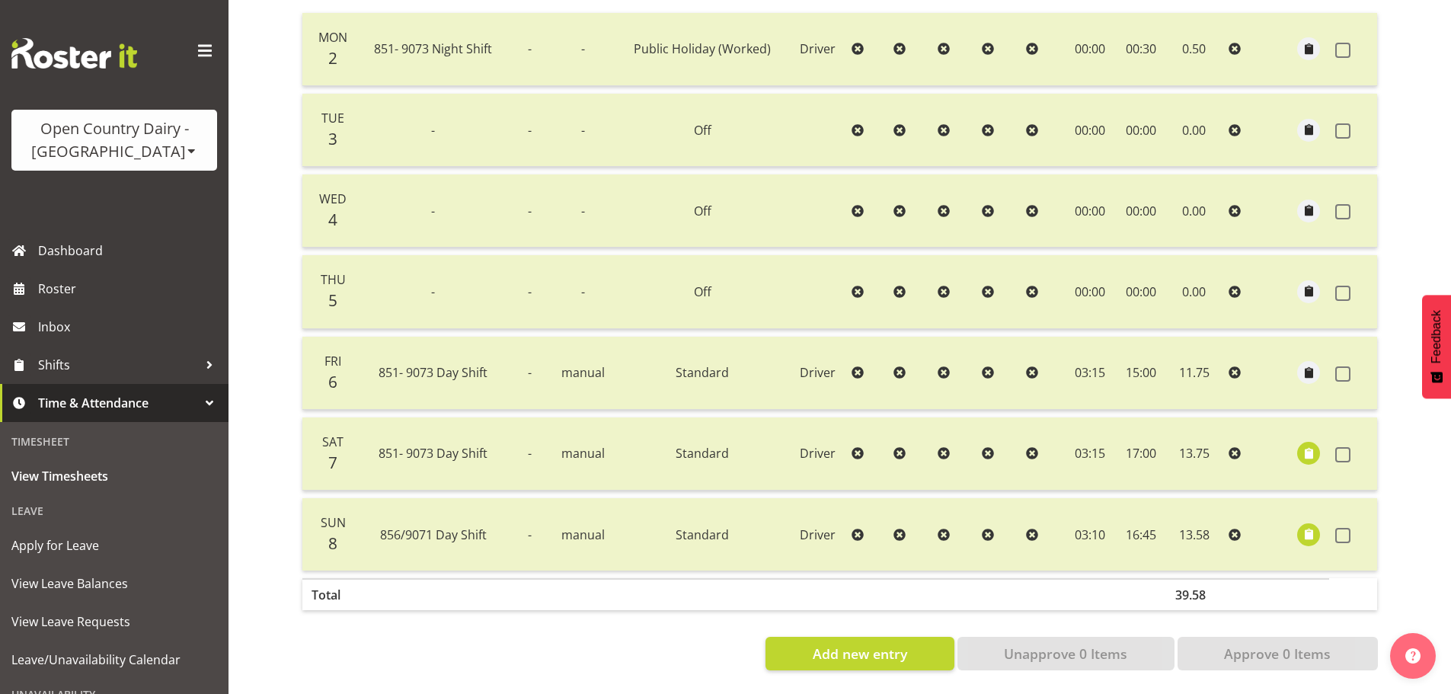
scroll to position [305, 0]
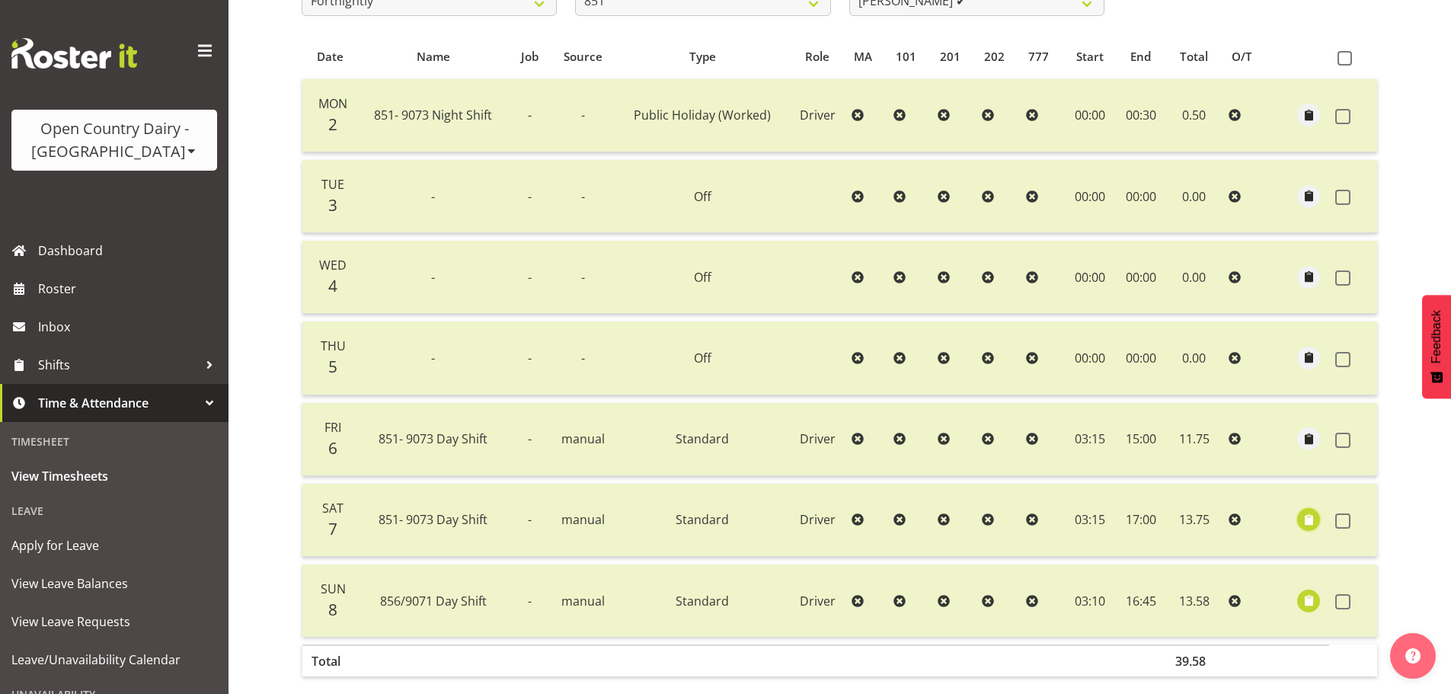
click at [1312, 519] on span "button" at bounding box center [1309, 520] width 18 height 18
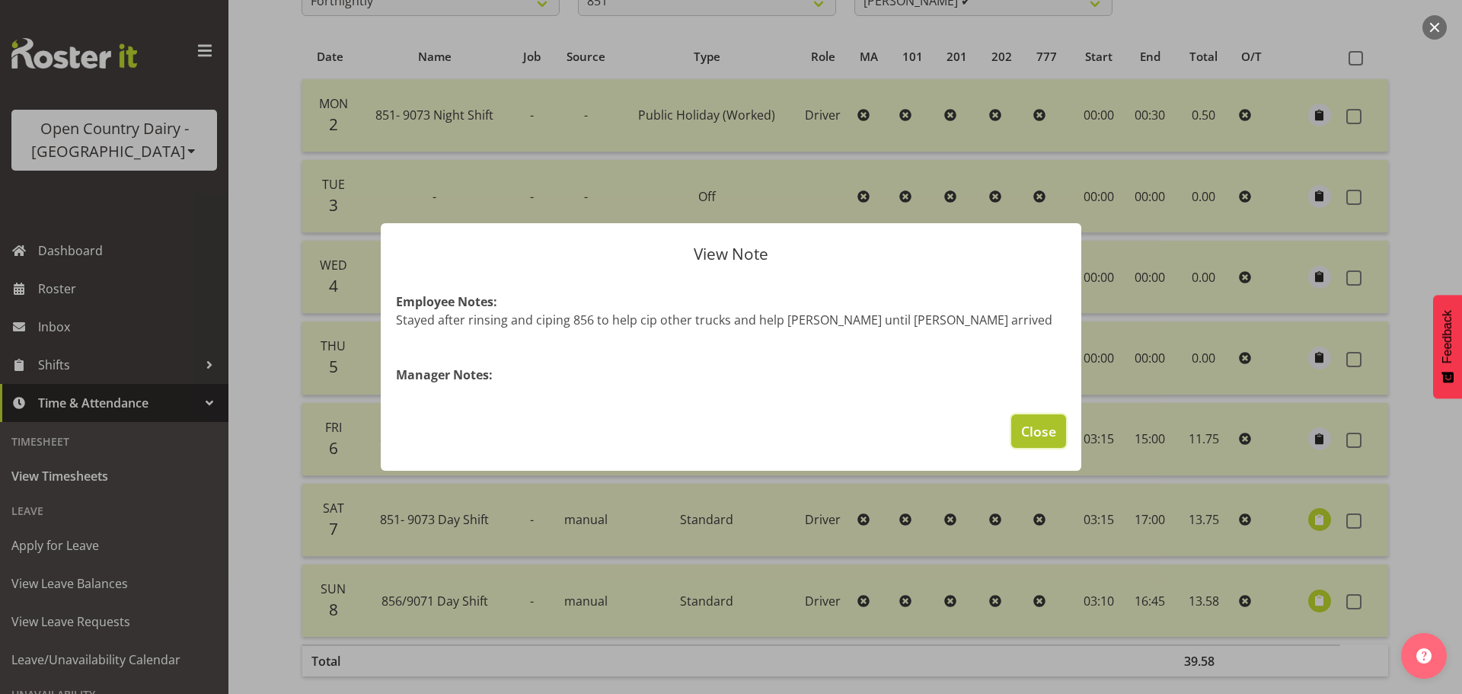
click at [1036, 424] on span "Close" at bounding box center [1038, 431] width 35 height 20
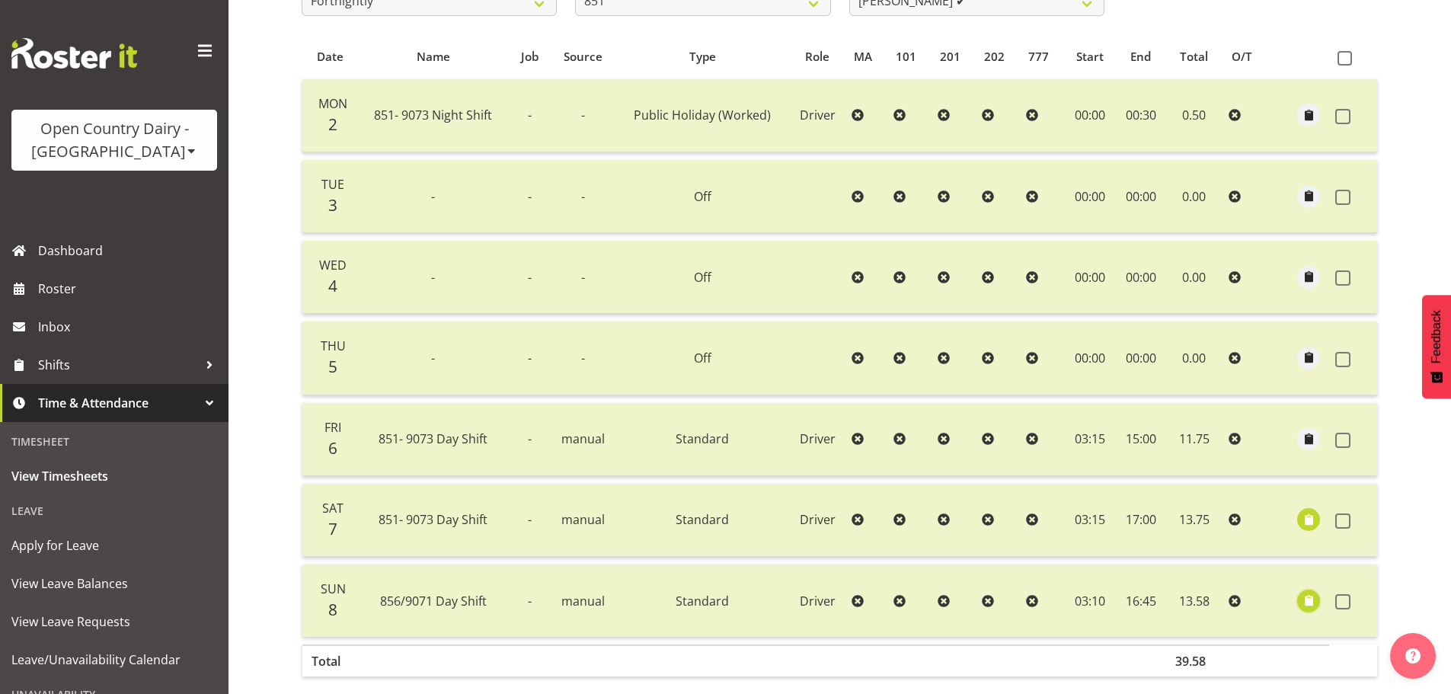
click at [1307, 598] on span "button" at bounding box center [1309, 601] width 18 height 18
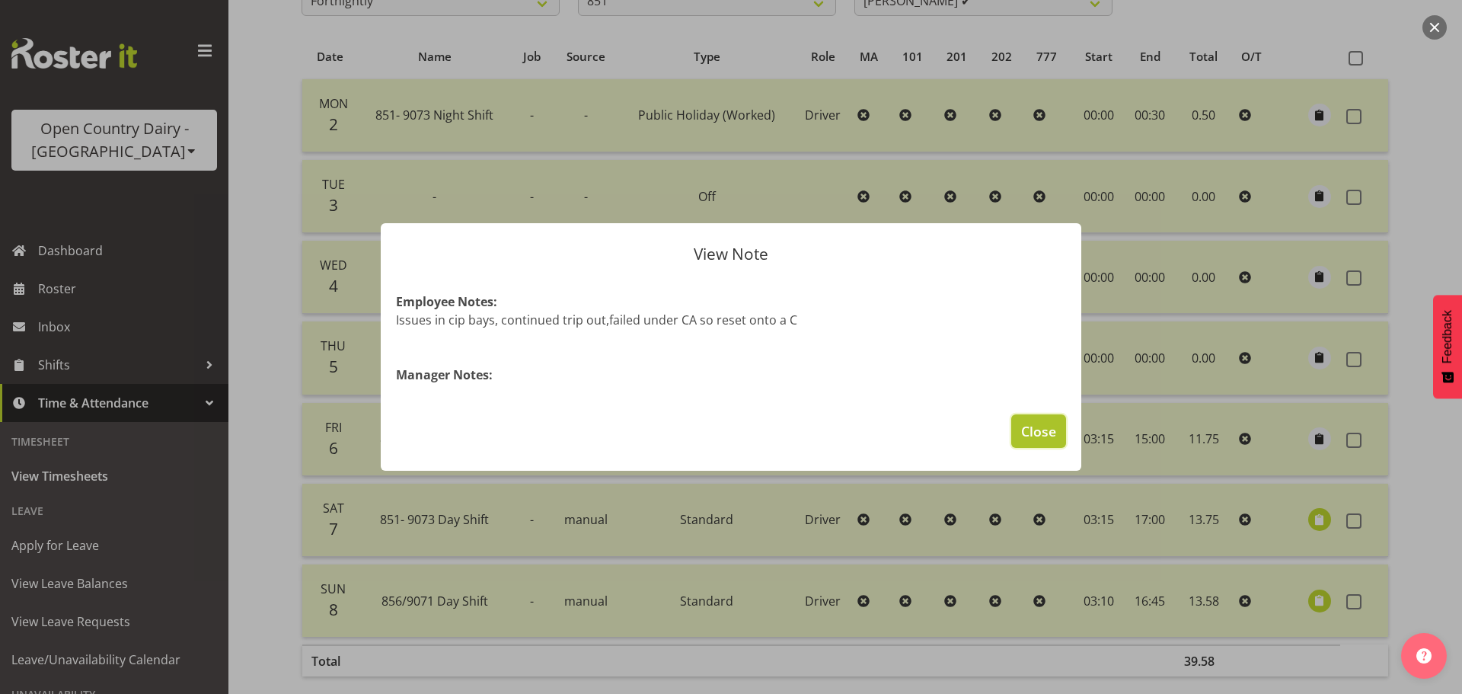
click at [1038, 427] on span "Close" at bounding box center [1038, 431] width 35 height 20
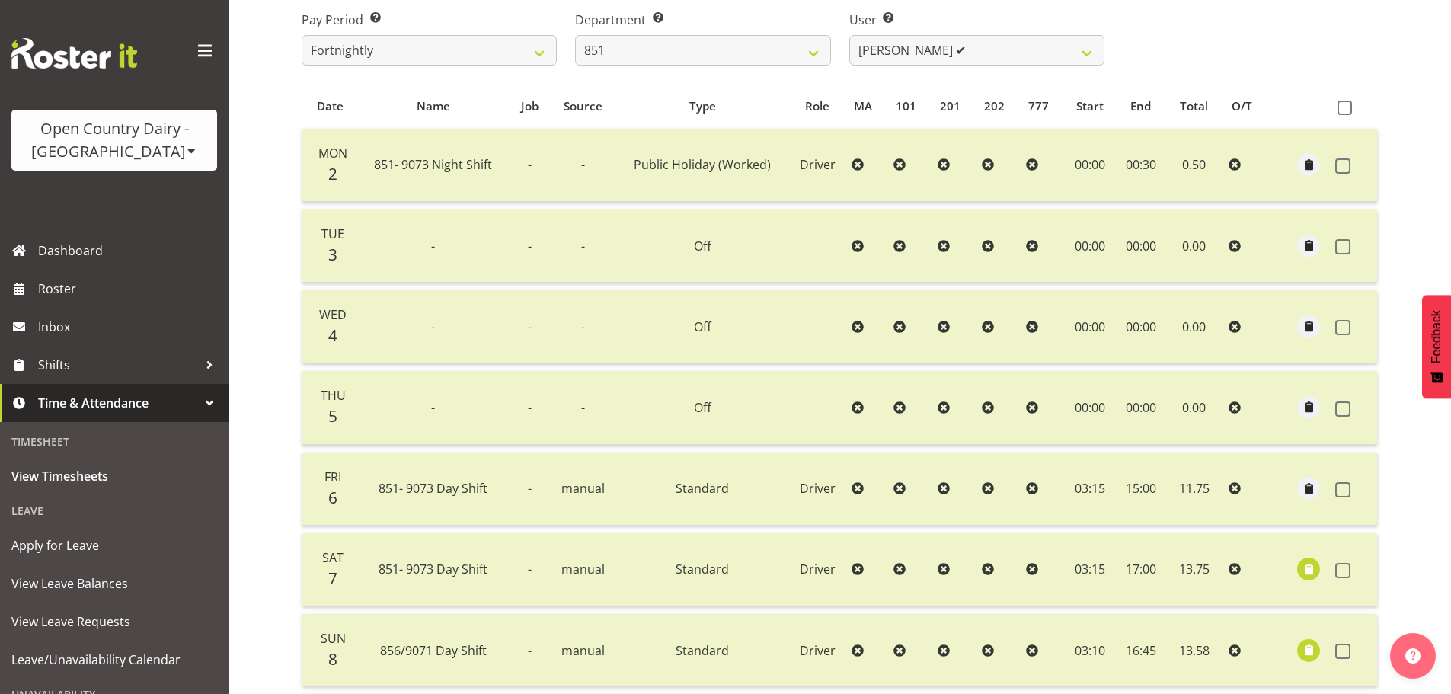
scroll to position [229, 0]
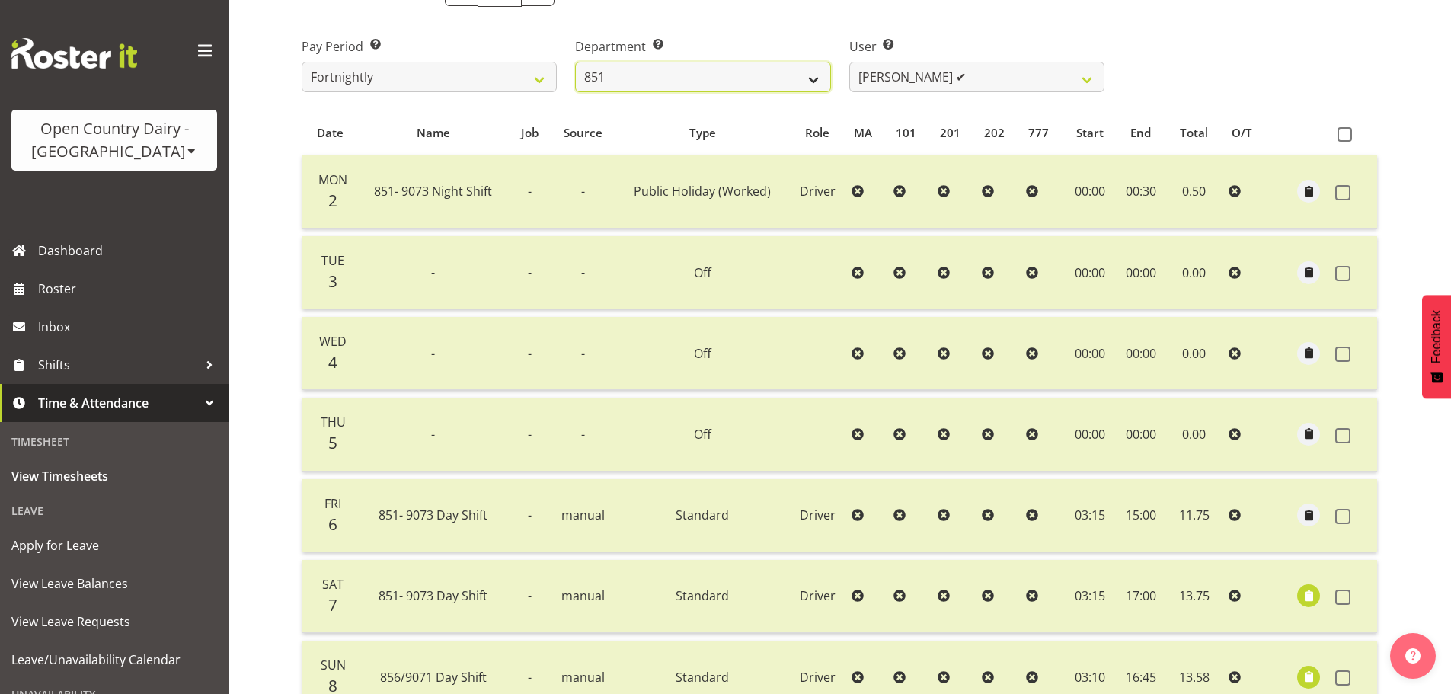
click at [661, 79] on select "734 735 736 737 738 739 851 852 853 854 855 856 858 861 862 865 868 869 870 873" at bounding box center [702, 77] width 255 height 30
select select "675"
click at [575, 62] on select "734 735 736 737 738 739 851 852 853 854 855 856 858 861 862 865 868 869 870 873" at bounding box center [702, 77] width 255 height 30
select select "7389"
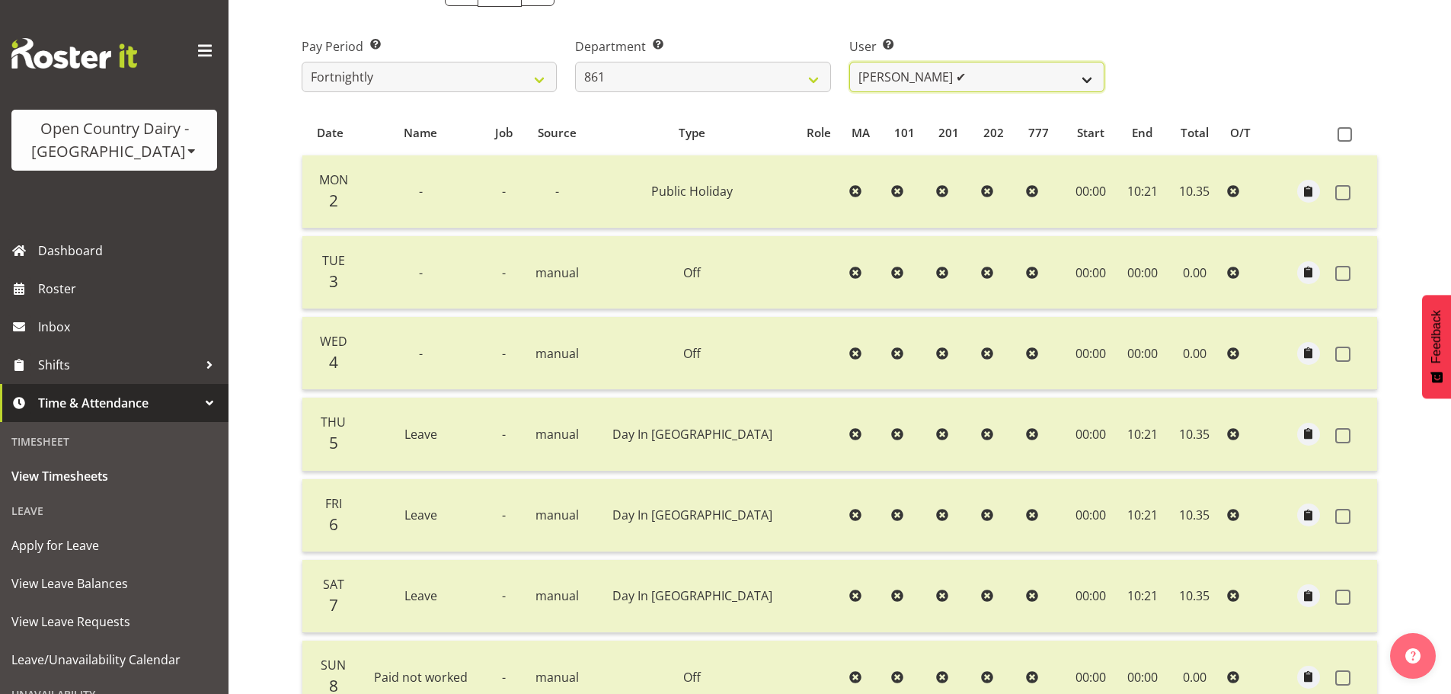
click at [932, 75] on select "[PERSON_NAME] ✔ [PERSON_NAME] ✔ [PERSON_NAME] ✔" at bounding box center [976, 77] width 255 height 30
drag, startPoint x: 911, startPoint y: 33, endPoint x: 868, endPoint y: 33, distance: 43.4
click at [911, 33] on div "User Select user. Note: This is filtered down by the previous two drop-down ite…" at bounding box center [976, 58] width 273 height 85
click at [660, 77] on select "734 735 736 737 738 739 851 852 853 854 855 856 858 861 862 865 868 869 870 873" at bounding box center [702, 77] width 255 height 30
click at [575, 62] on select "734 735 736 737 738 739 851 852 853 854 855 856 858 861 862 865 868 869 870 873" at bounding box center [702, 77] width 255 height 30
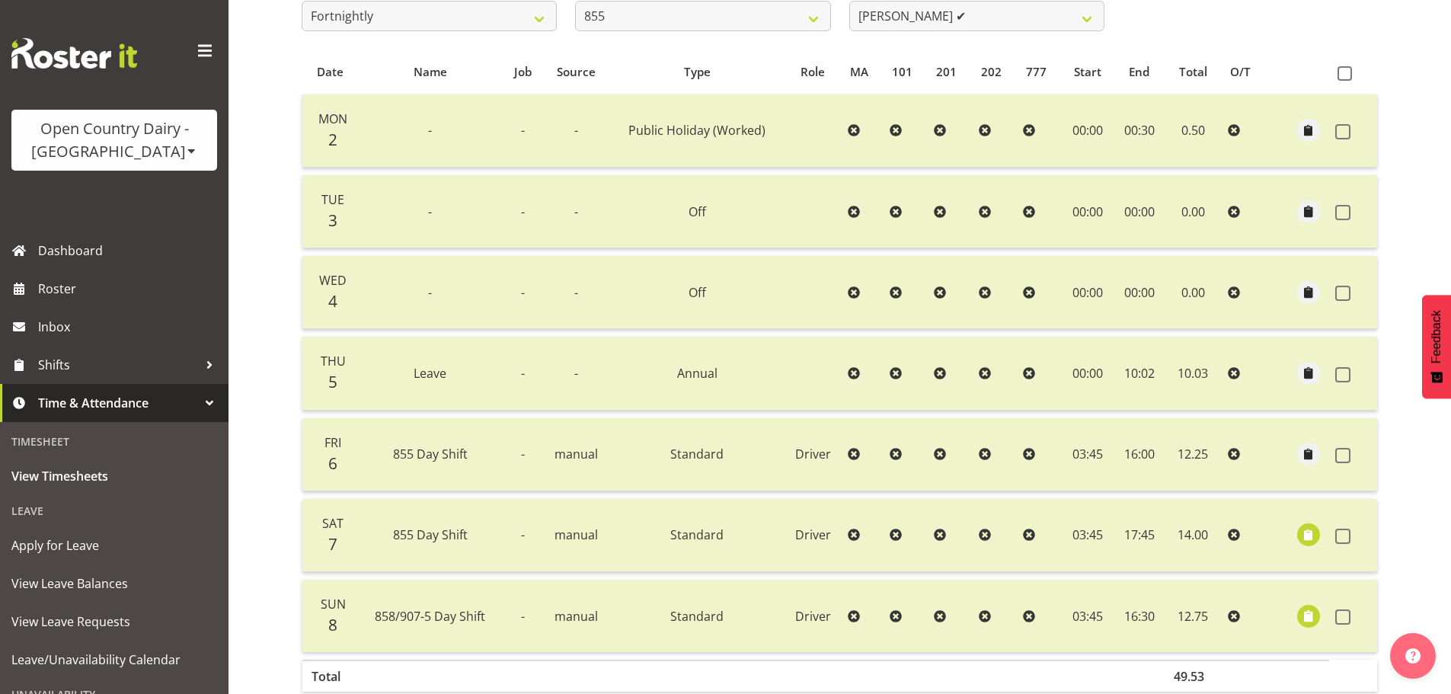
scroll to position [305, 0]
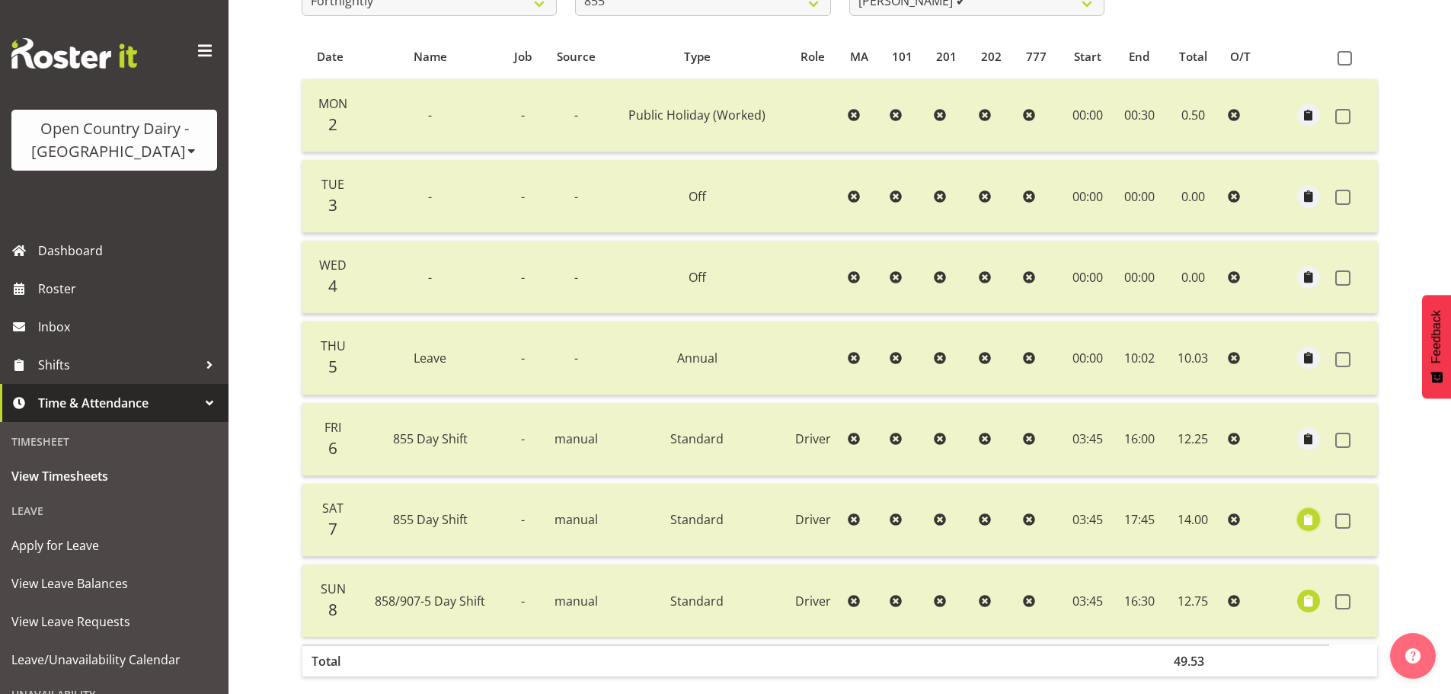
click at [1306, 517] on span "button" at bounding box center [1309, 520] width 18 height 18
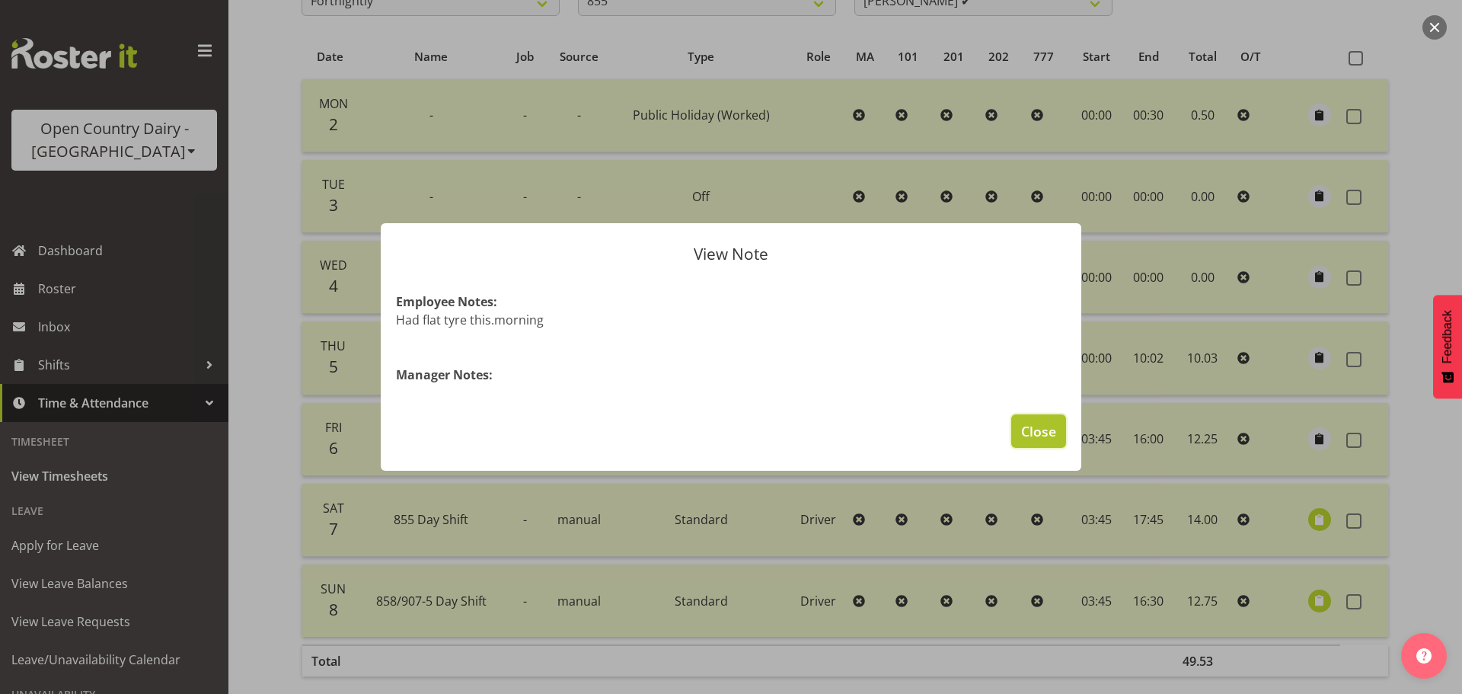
click at [1037, 430] on span "Close" at bounding box center [1038, 431] width 35 height 20
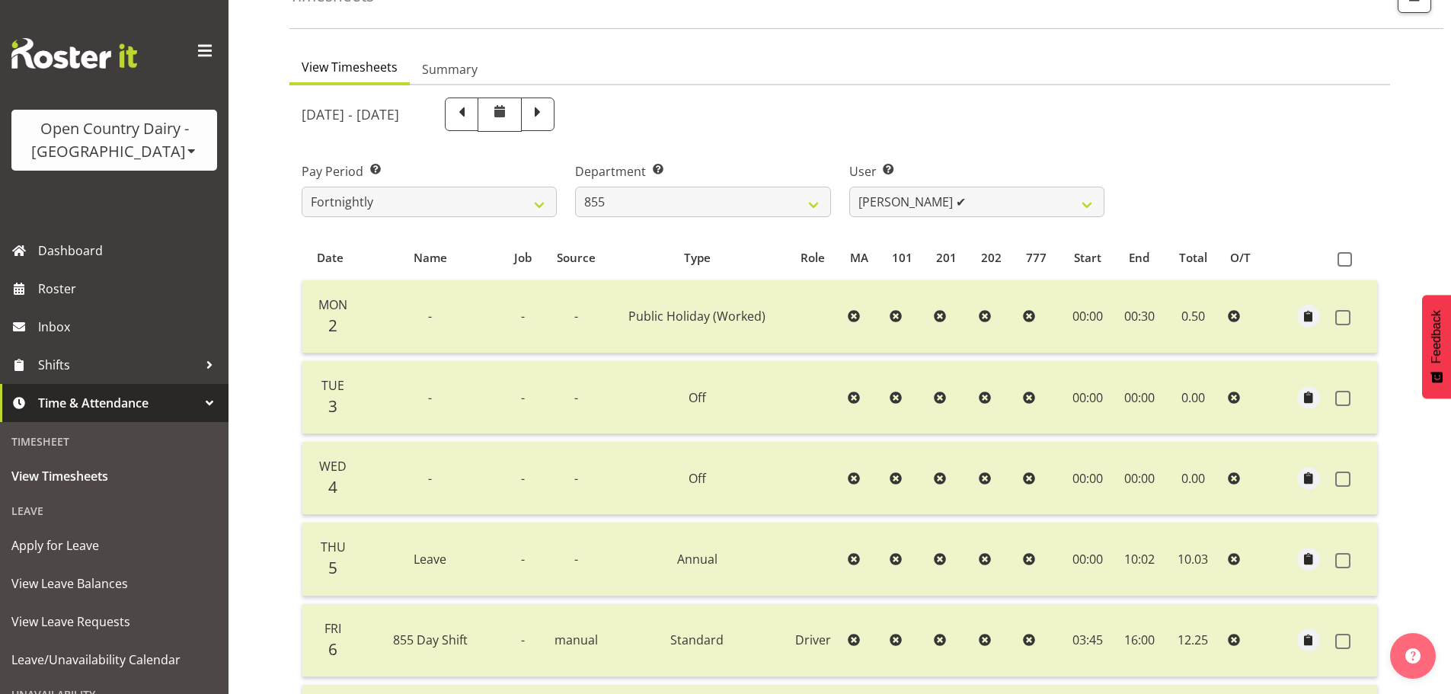
scroll to position [76, 0]
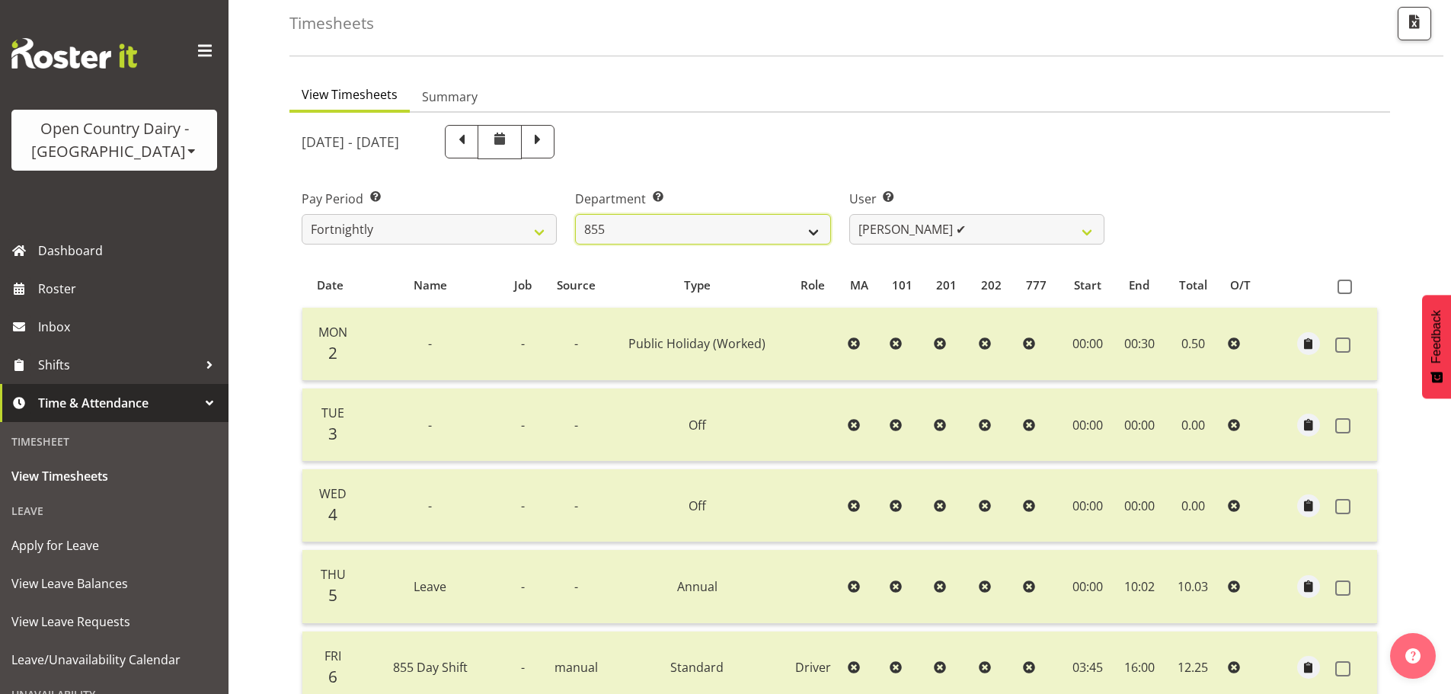
click at [663, 238] on select "734 735 736 737 738 739 851 852 853 854 855 856 858 861 862 865 868 869 870 873" at bounding box center [702, 229] width 255 height 30
select select "783"
click at [575, 214] on select "734 735 736 737 738 739 851 852 853 854 855 856 858 861 862 865 868 869 870 873" at bounding box center [702, 229] width 255 height 30
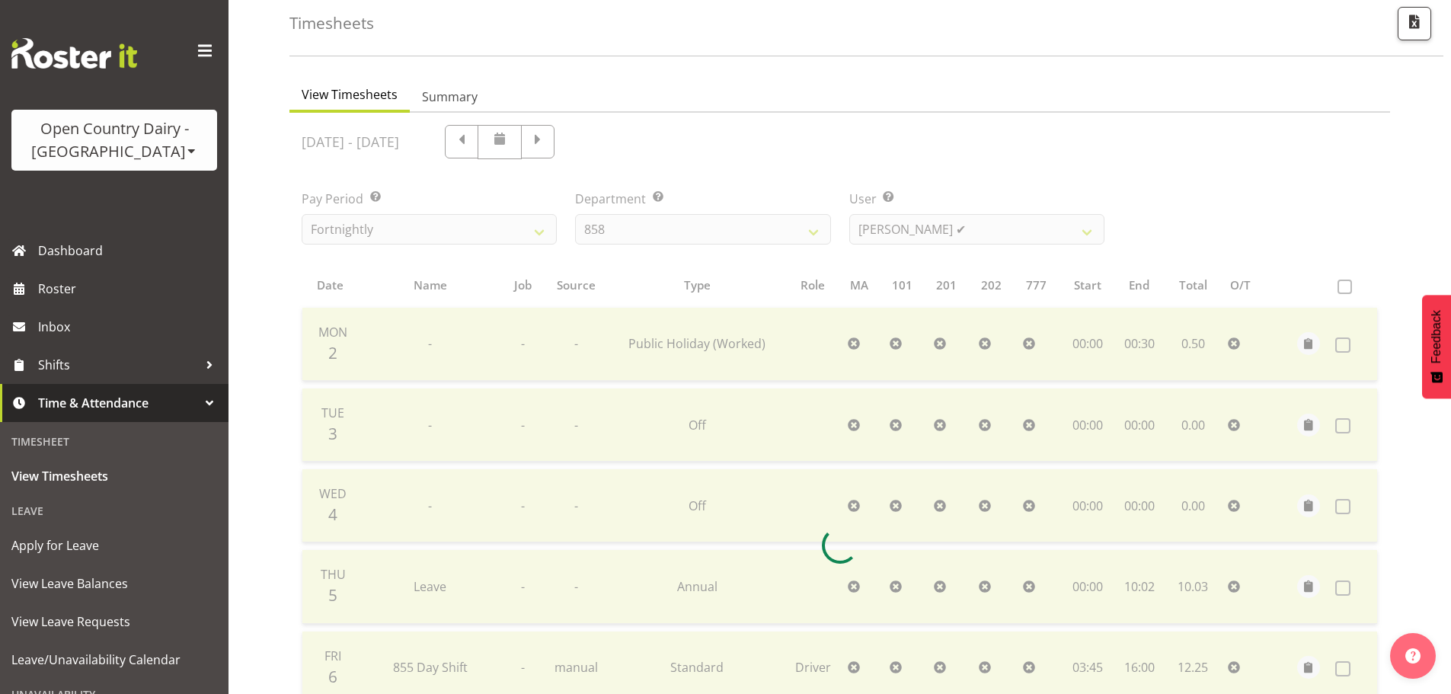
click at [925, 222] on div at bounding box center [839, 545] width 1101 height 865
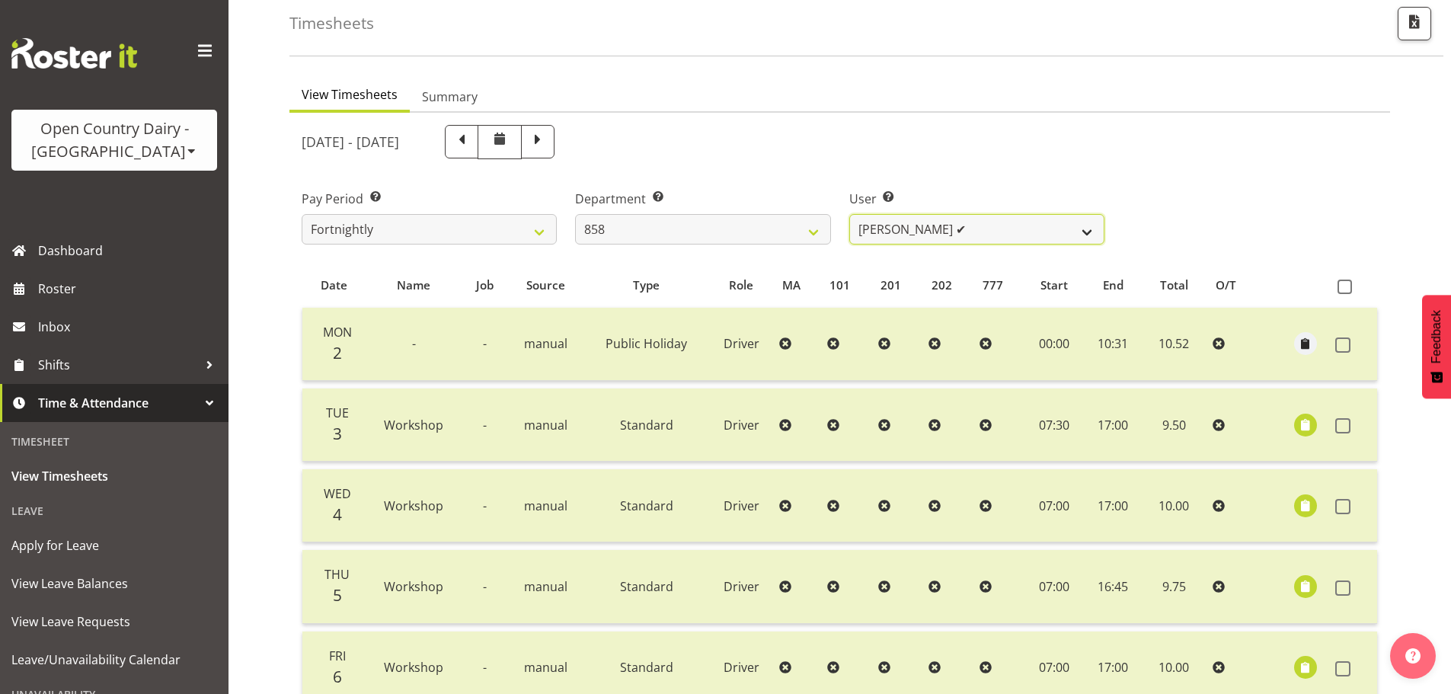
click at [924, 223] on select "[PERSON_NAME] ✔ [PERSON_NAME] ✔ [PERSON_NAME] ✔" at bounding box center [976, 229] width 255 height 30
select select "7456"
click at [849, 214] on select "[PERSON_NAME] ✔ [PERSON_NAME] ✔ [PERSON_NAME] ✔" at bounding box center [976, 229] width 255 height 30
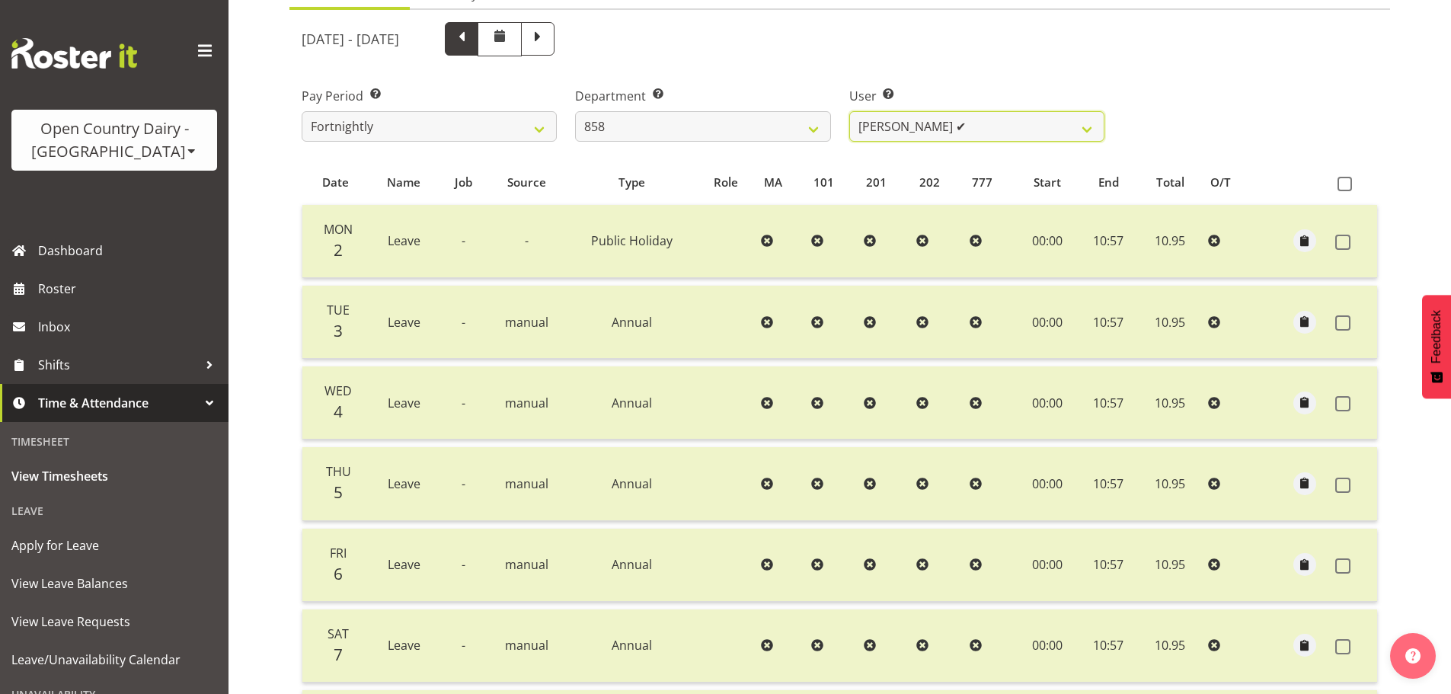
scroll to position [152, 0]
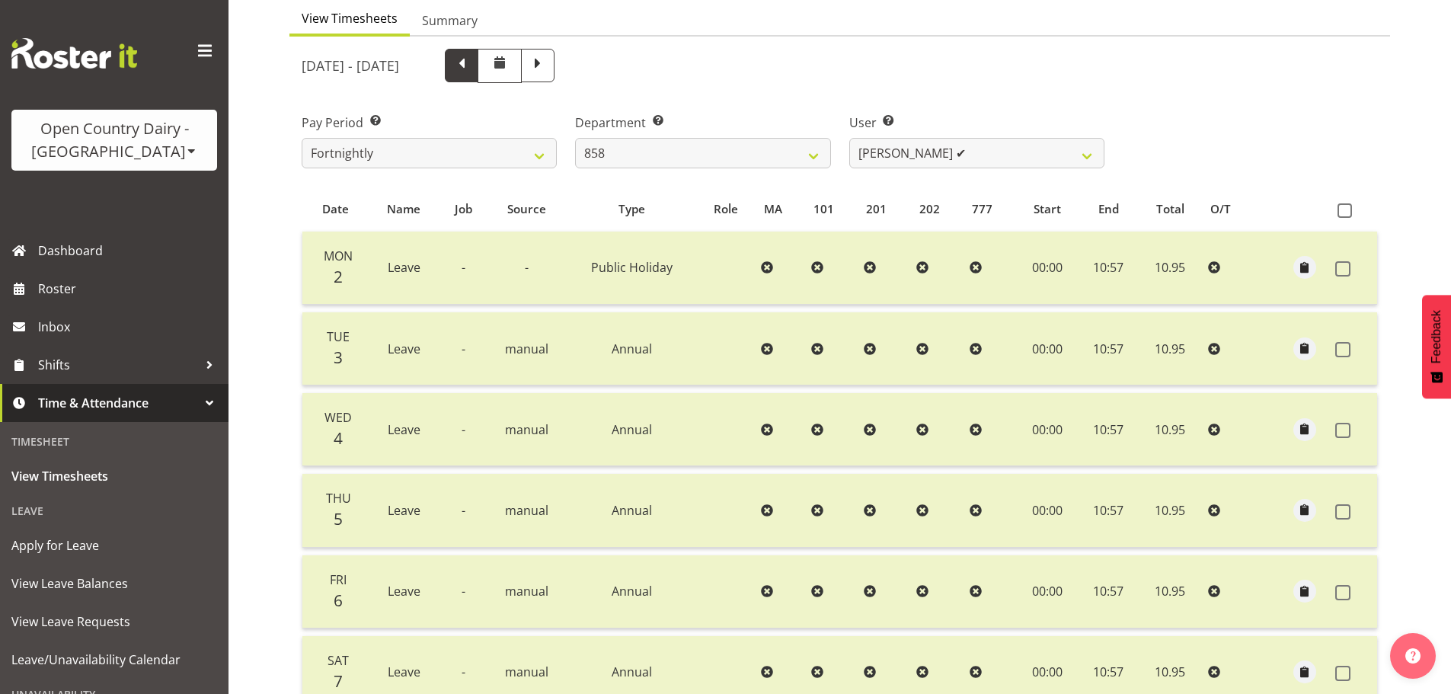
click at [471, 58] on span at bounding box center [462, 64] width 20 height 20
select select
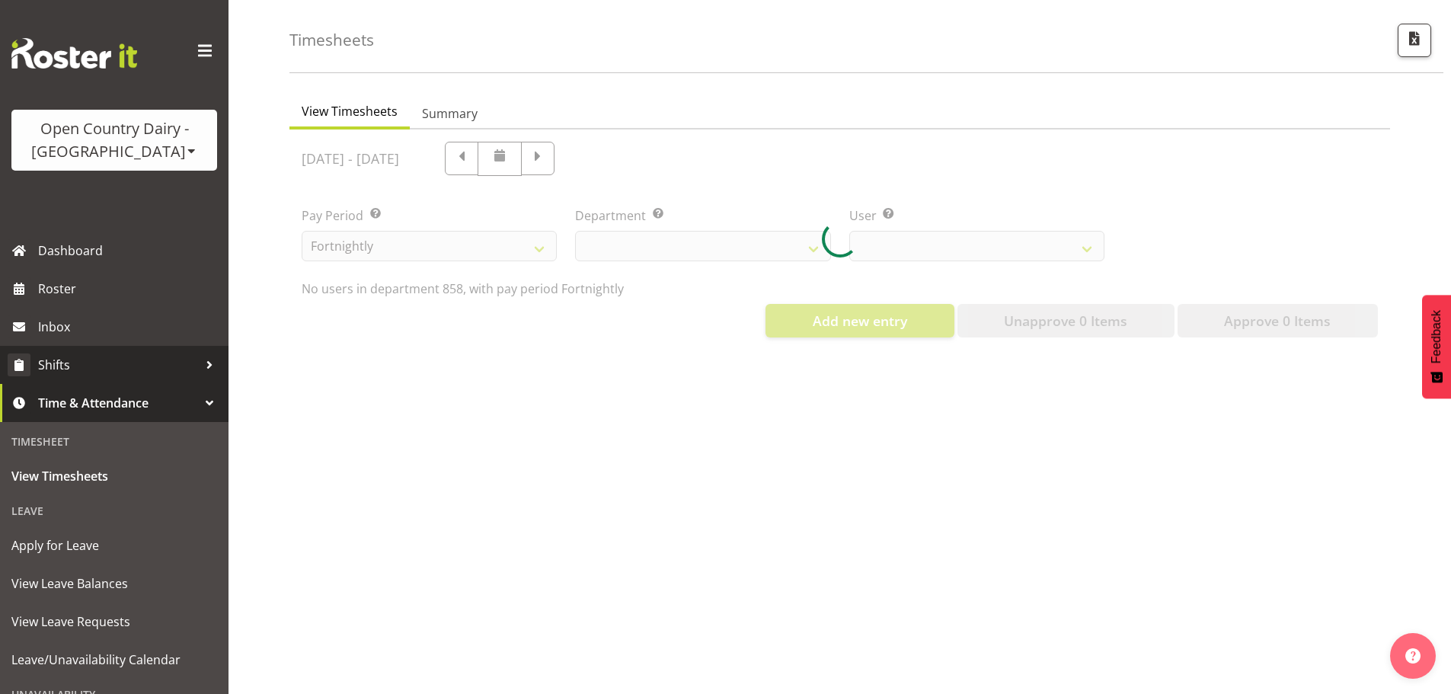
select select "783"
select select "7456"
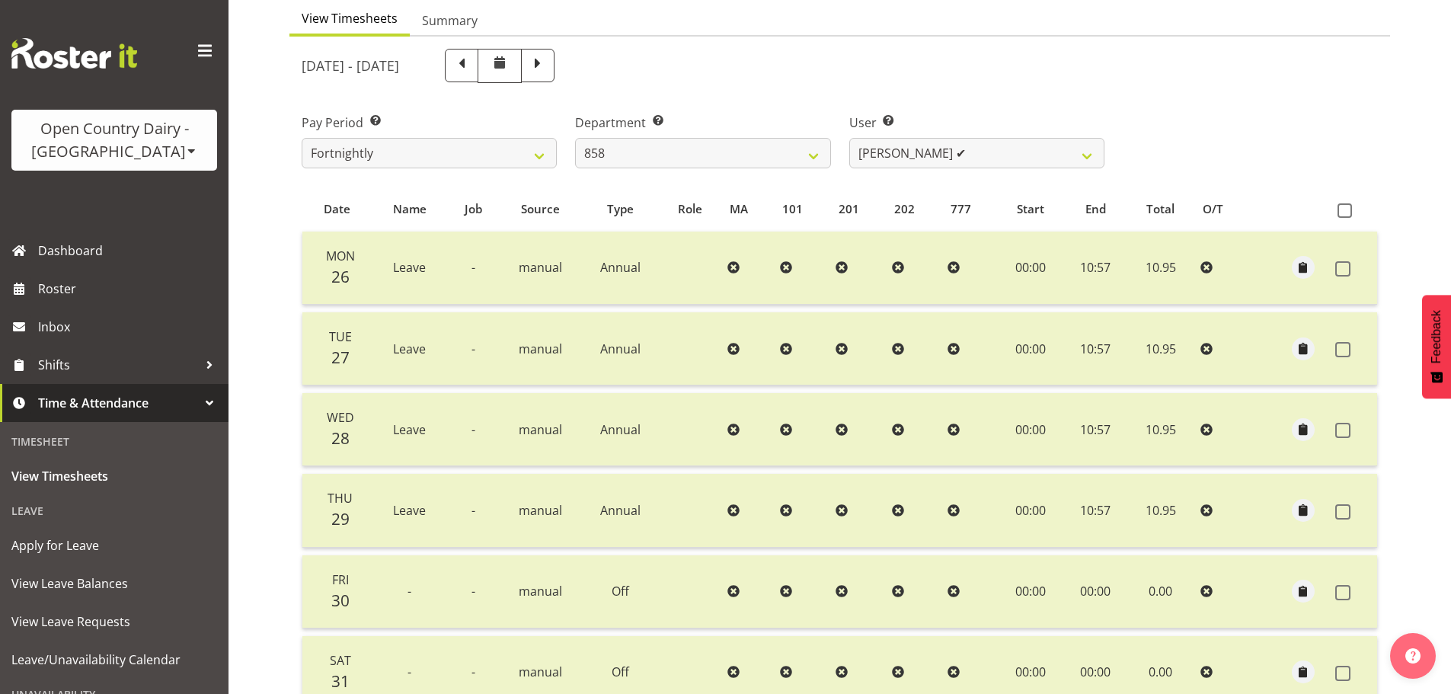
click at [269, 249] on div "Timesheets View Timesheets Summary [DATE] - [DATE] Pay Period Select which pay …" at bounding box center [840, 403] width 1223 height 1020
drag, startPoint x: 750, startPoint y: 150, endPoint x: 732, endPoint y: 166, distance: 24.3
click at [750, 149] on select "734 735 736 737 738 739 851 852 853 854 855 856 858 861 862 865 868 869 870 873" at bounding box center [702, 153] width 255 height 30
select select "675"
click at [575, 138] on select "734 735 736 737 738 739 851 852 853 854 855 856 858 861 862 865 868 869 870 873" at bounding box center [702, 153] width 255 height 30
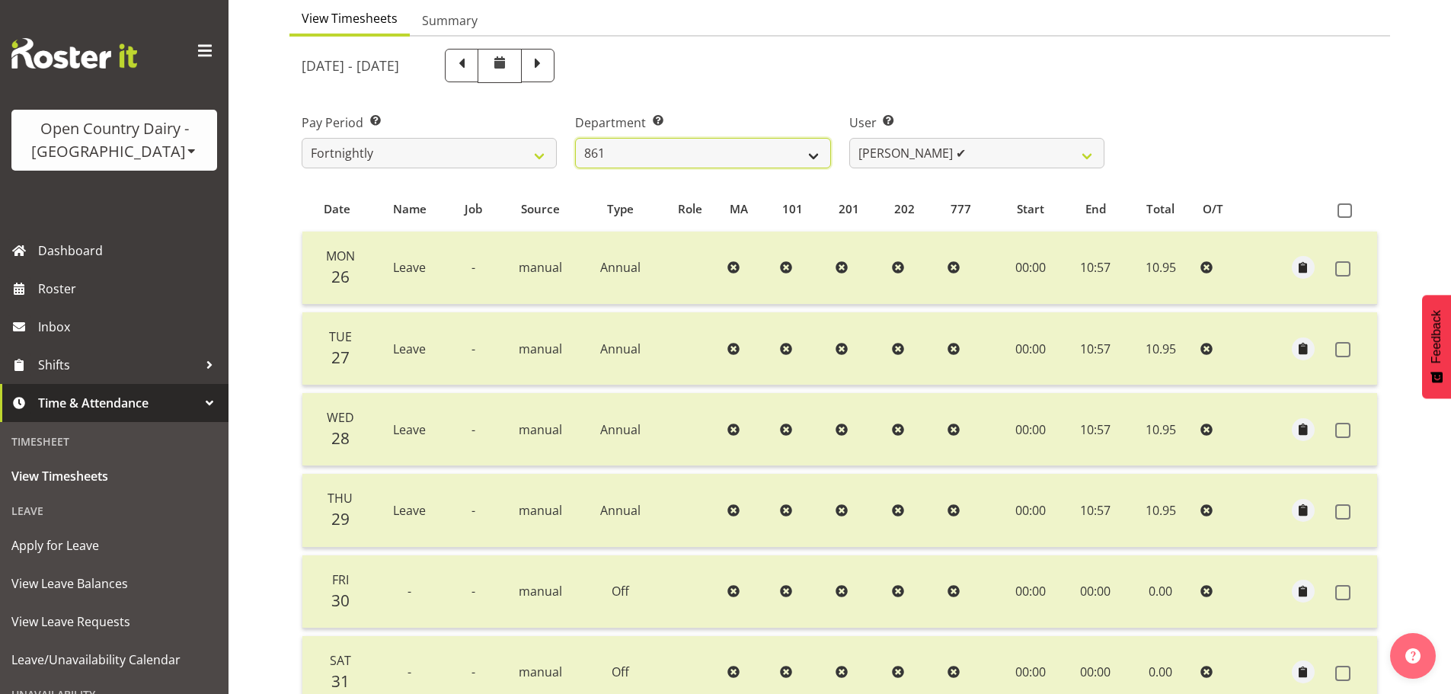
select select "7389"
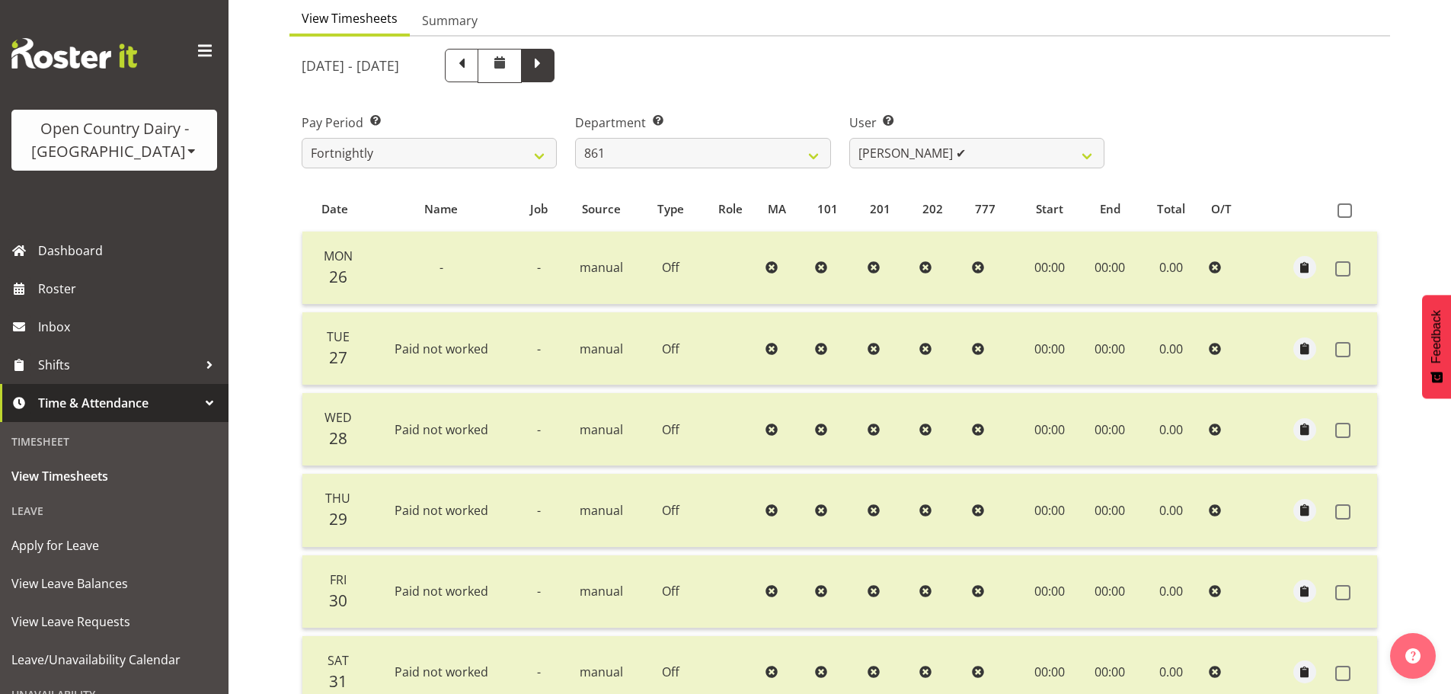
click at [548, 60] on span at bounding box center [538, 64] width 20 height 20
select select
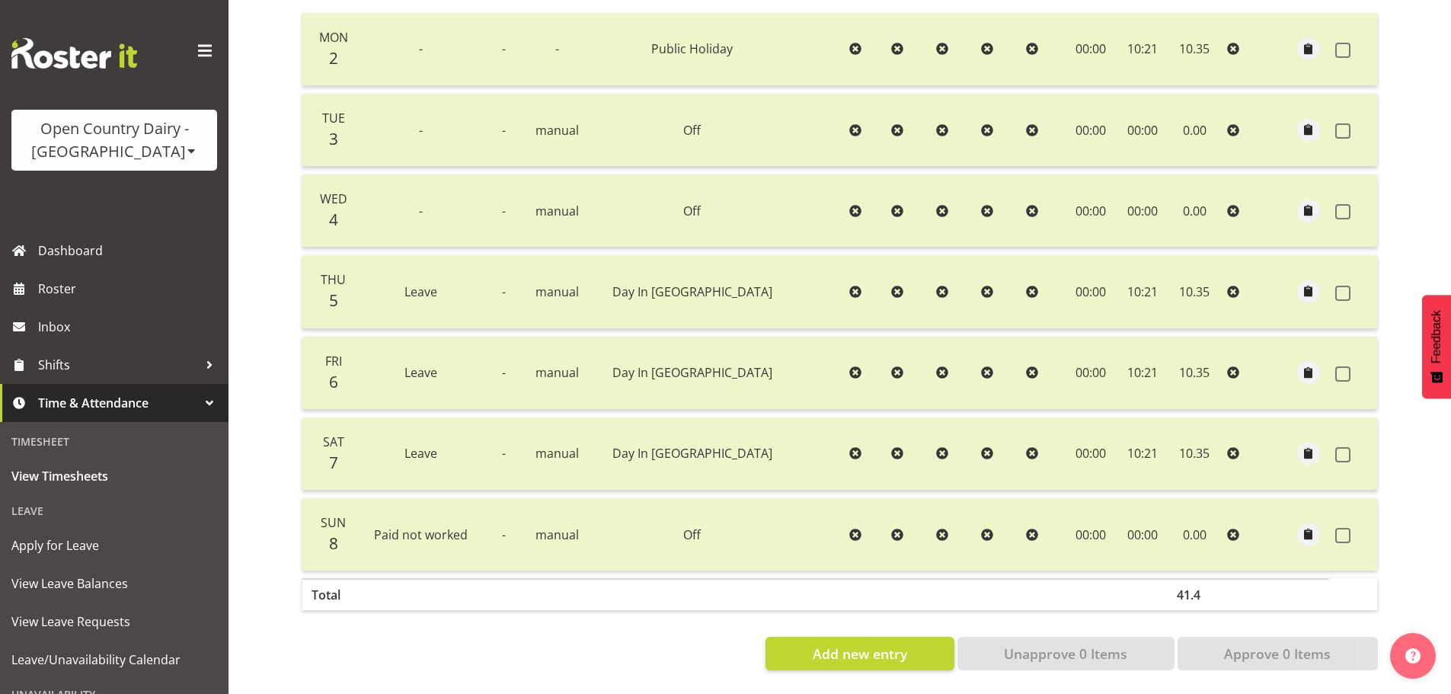
scroll to position [78, 0]
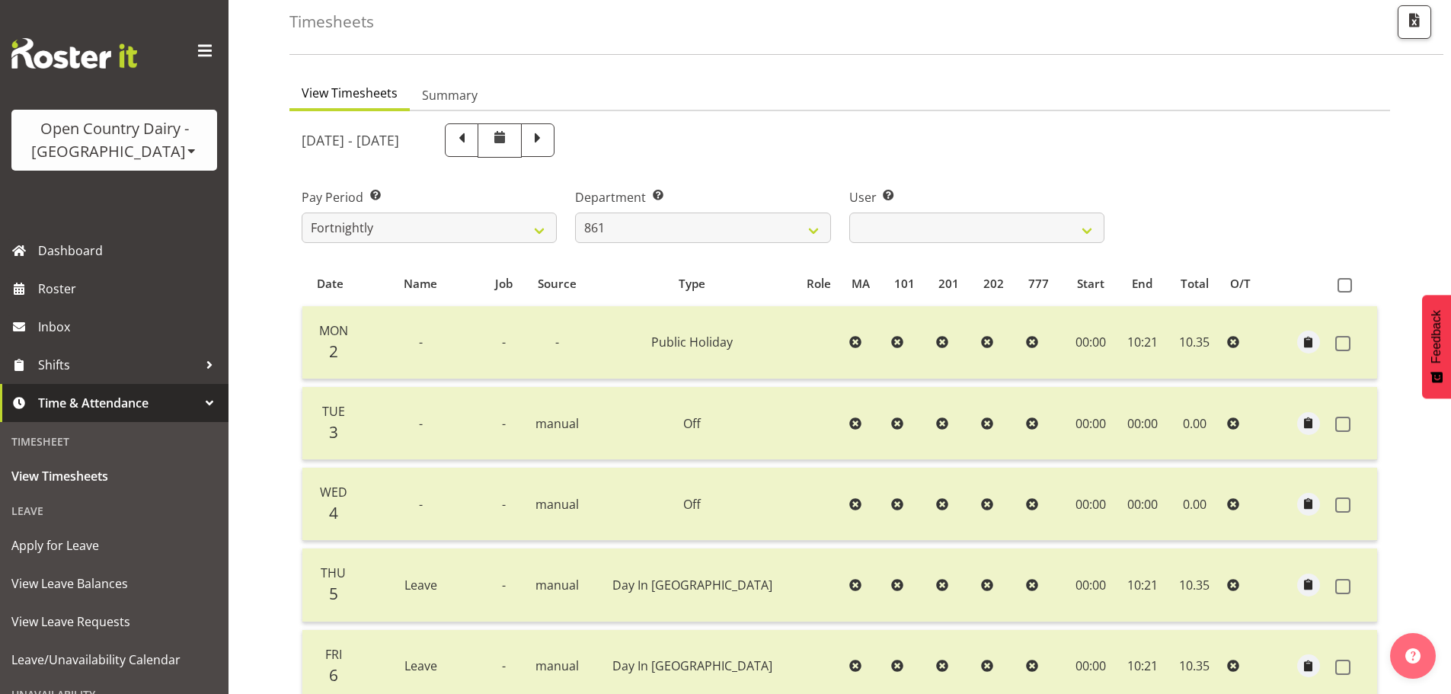
click at [259, 308] on div "Timesheets View Timesheets Summary [DATE] - [DATE] Pay Period Select which pay …" at bounding box center [840, 477] width 1223 height 1020
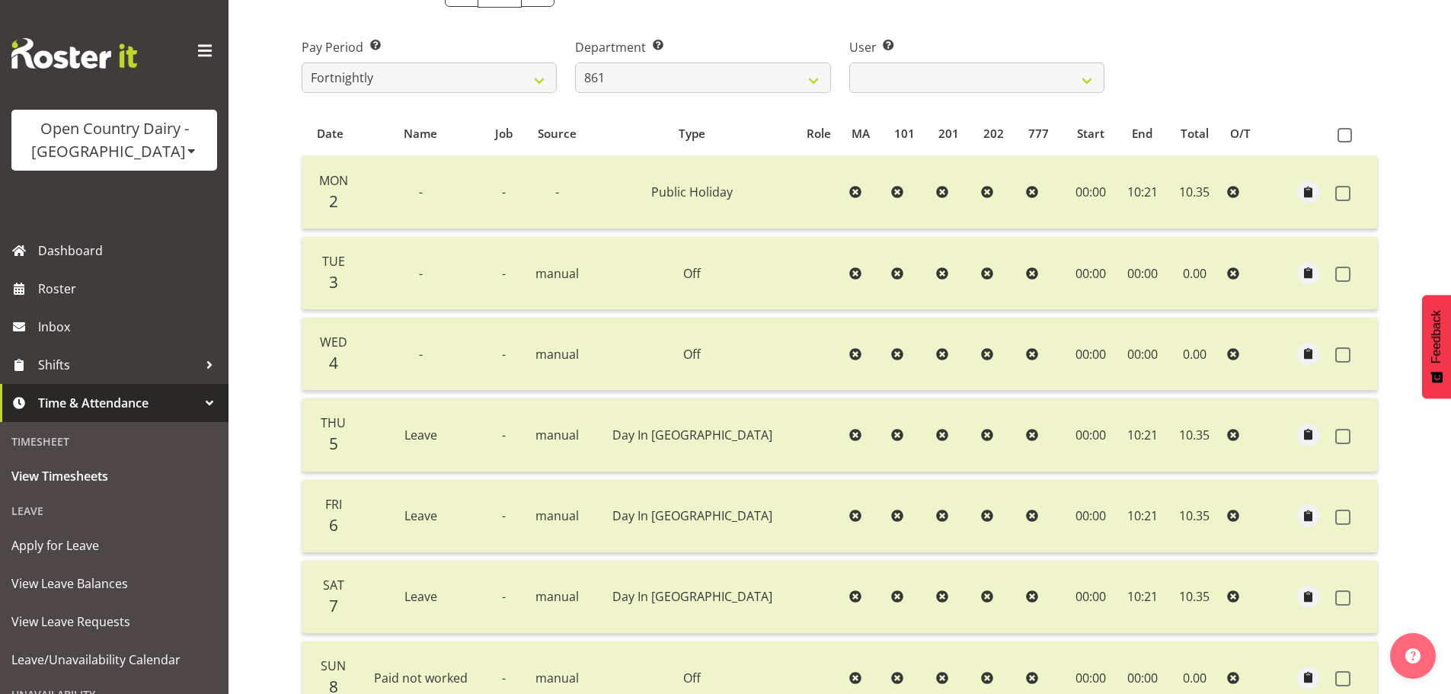
scroll to position [154, 0]
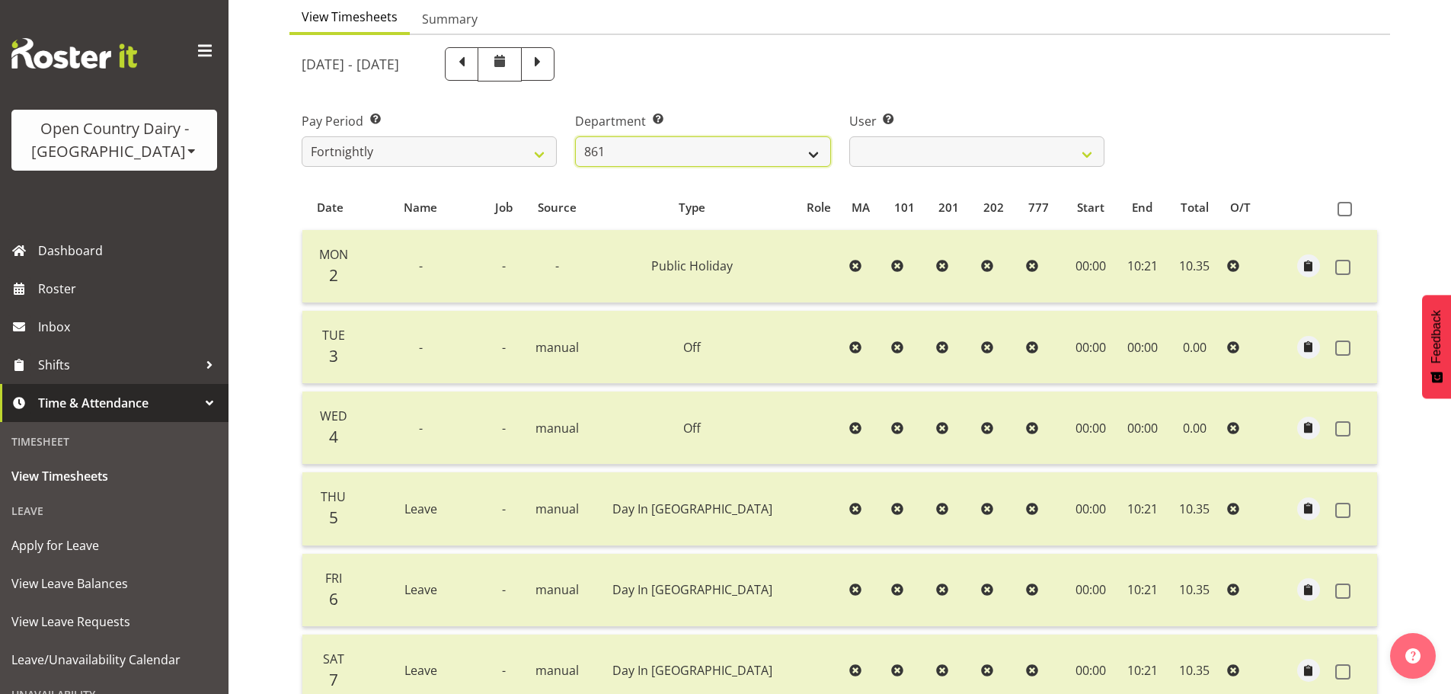
click at [707, 151] on select "734 735 736 737 738 739 851 852 853 854 855 856 858 861 862 865 868 869 870 873" at bounding box center [702, 151] width 255 height 30
click at [575, 136] on select "734 735 736 737 738 739 851 852 853 854 855 856 858 861 862 865 868 869 870 873" at bounding box center [702, 151] width 255 height 30
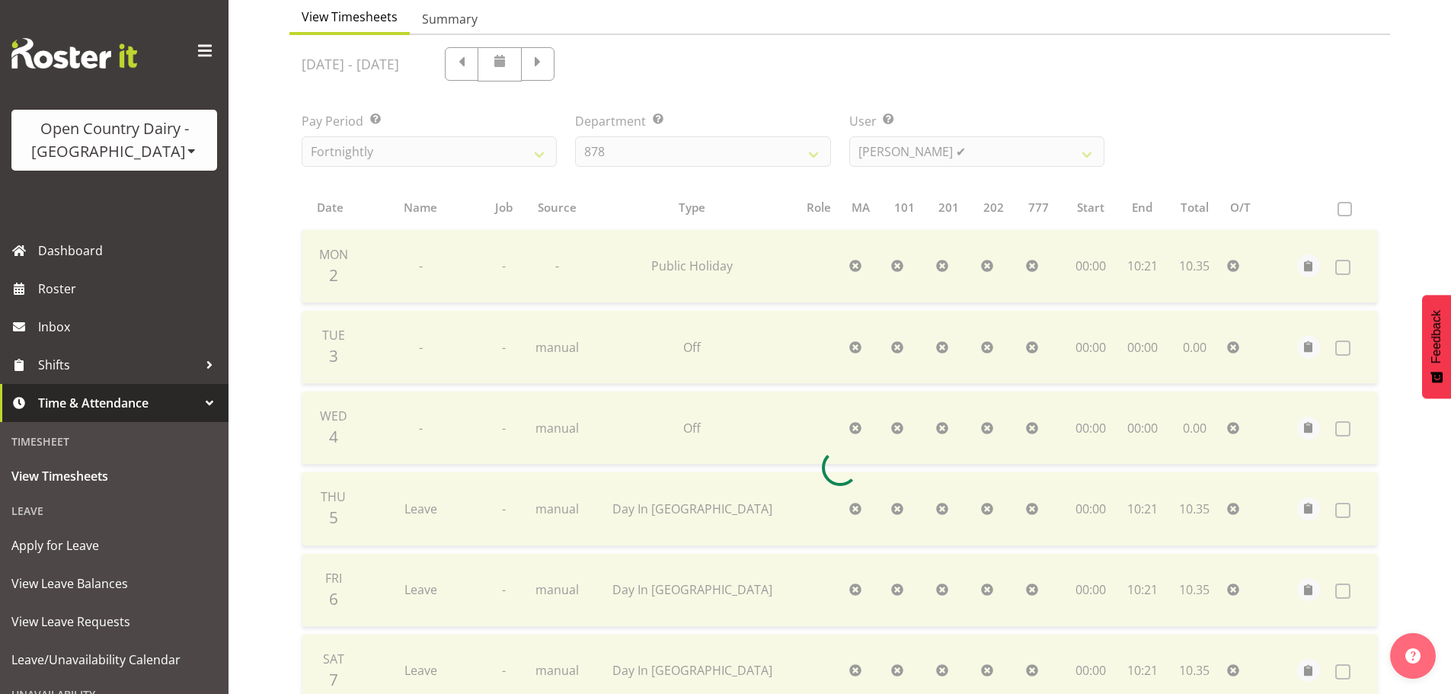
click at [951, 149] on div at bounding box center [839, 467] width 1101 height 865
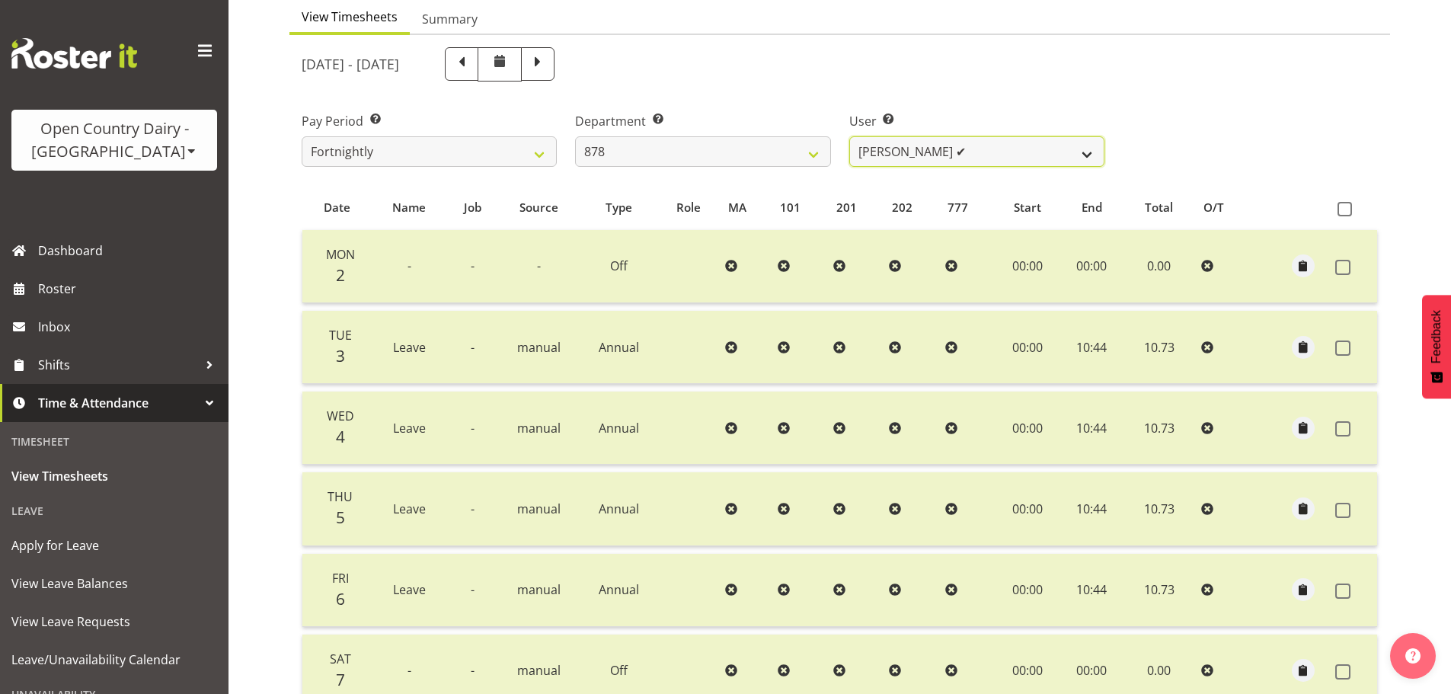
click at [947, 149] on select "[PERSON_NAME] ✔ [PERSON_NAME] ✔ [PERSON_NAME] ✔ [PERSON_NAME] ✔ [PERSON_NAME] ✔" at bounding box center [976, 151] width 255 height 30
click at [662, 146] on select "734 735 736 737 738 739 851 852 853 854 855 856 858 861 862 865 868 869 870 873" at bounding box center [702, 151] width 255 height 30
click at [575, 136] on select "734 735 736 737 738 739 851 852 853 854 855 856 858 861 862 865 868 869 870 873" at bounding box center [702, 151] width 255 height 30
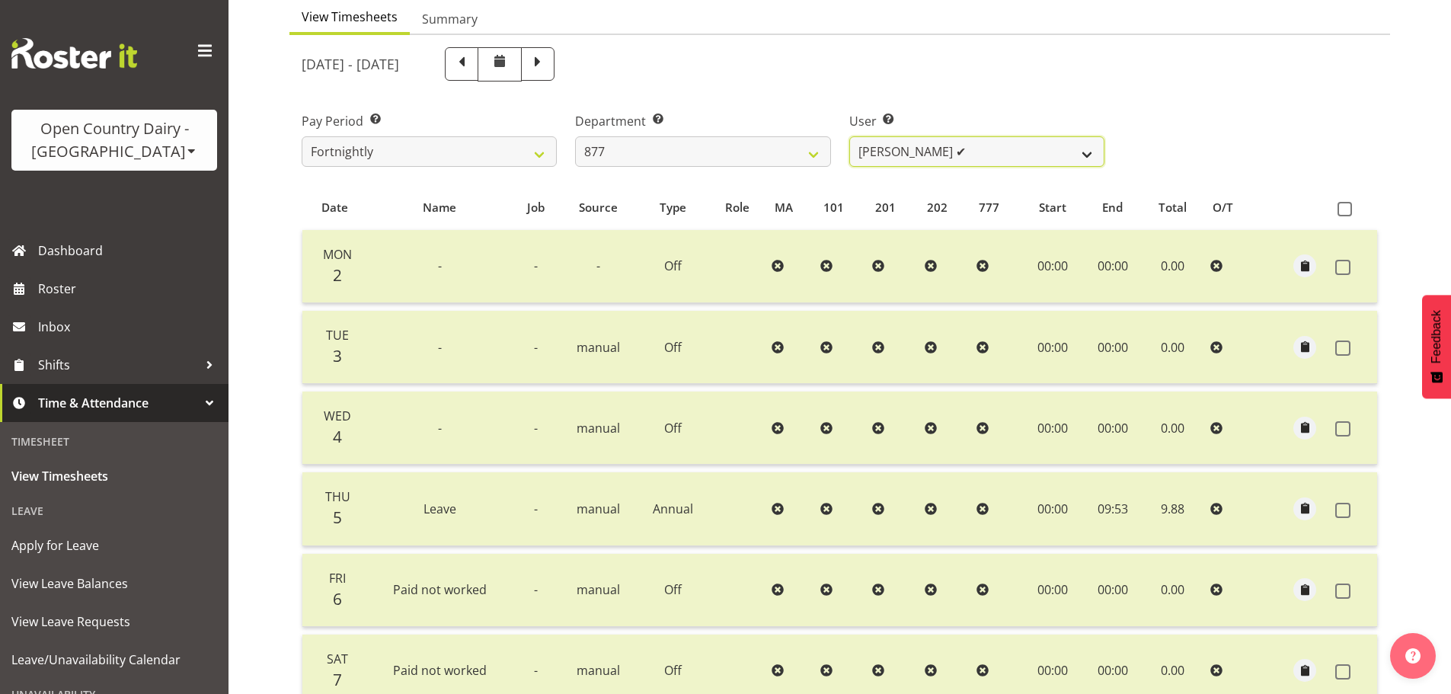
click at [917, 154] on select "[PERSON_NAME] ✔ [PERSON_NAME] ❌ [PERSON_NAME] ✔ [PERSON_NAME][GEOGRAPHIC_DATA] ✔" at bounding box center [976, 151] width 255 height 30
click at [917, 153] on select "[PERSON_NAME] ✔ [PERSON_NAME] ❌ [PERSON_NAME] ✔ [PERSON_NAME][GEOGRAPHIC_DATA] ✔" at bounding box center [976, 151] width 255 height 30
click at [689, 156] on select "734 735 736 737 738 739 851 852 853 854 855 856 858 861 862 865 868 869 870 873" at bounding box center [702, 151] width 255 height 30
click at [575, 136] on select "734 735 736 737 738 739 851 852 853 854 855 856 858 861 862 865 868 869 870 873" at bounding box center [702, 151] width 255 height 30
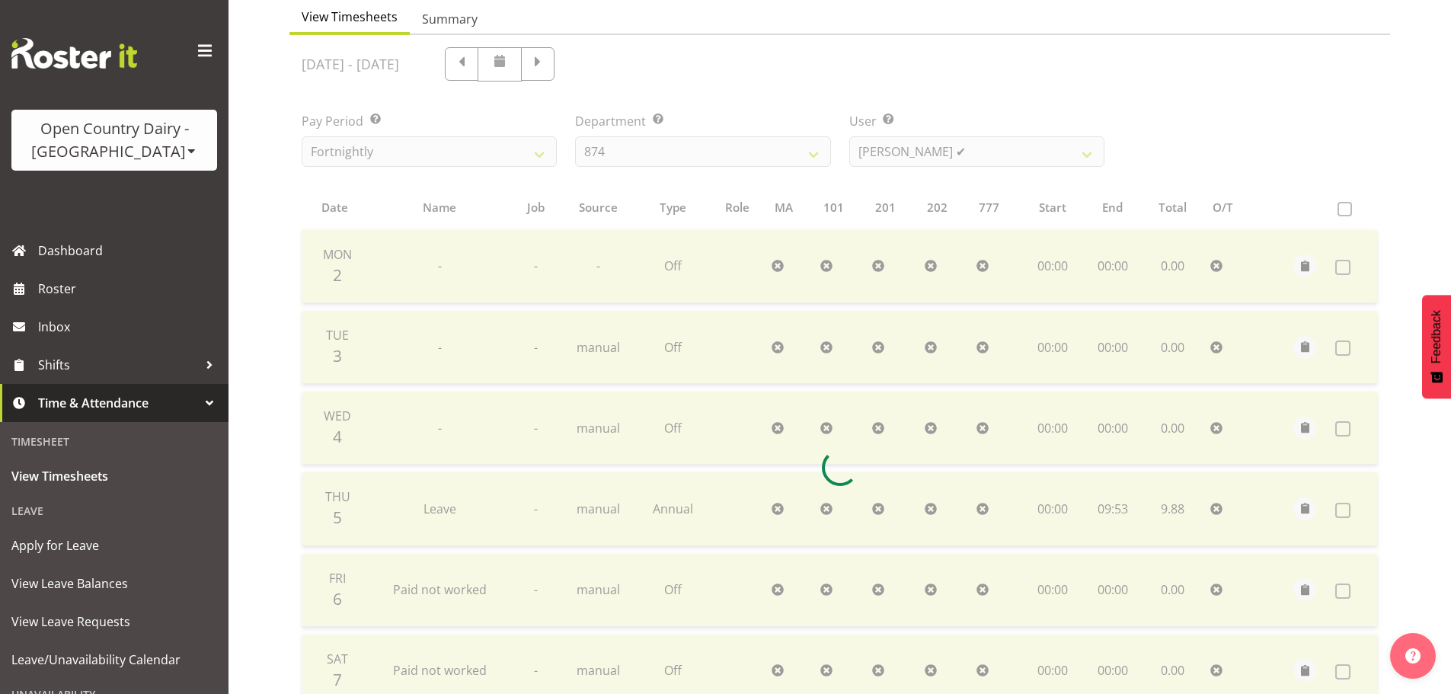
click at [944, 137] on div at bounding box center [839, 467] width 1101 height 865
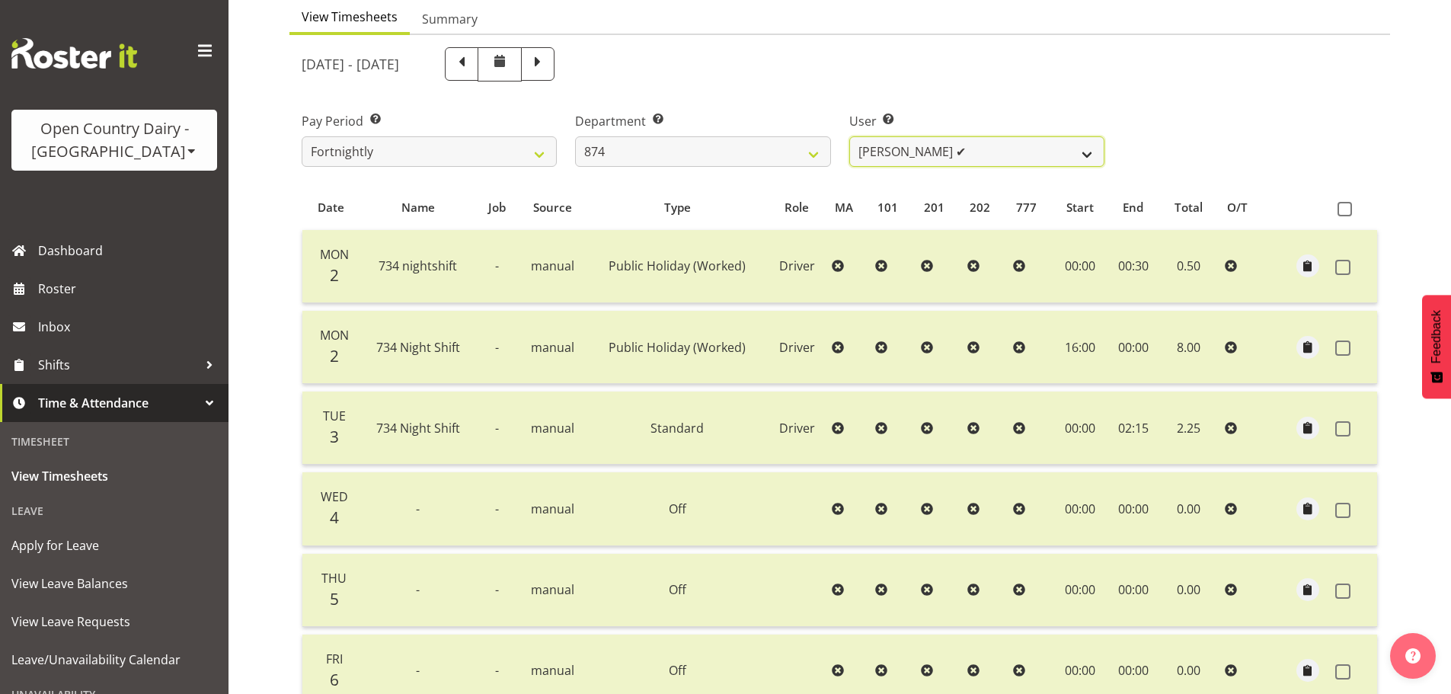
click at [930, 150] on select "[PERSON_NAME] ✔ [PERSON_NAME] ✔ [PERSON_NAME] ✔ [PERSON_NAME] ✔ [PERSON_NAME] ✔" at bounding box center [976, 151] width 255 height 30
drag, startPoint x: 930, startPoint y: 146, endPoint x: 746, endPoint y: 161, distance: 184.2
click at [930, 145] on select "[PERSON_NAME] ✔ [PERSON_NAME] ✔ [PERSON_NAME] ✔ [PERSON_NAME] ✔ [PERSON_NAME] ✔" at bounding box center [976, 151] width 255 height 30
click at [701, 163] on select "734 735 736 737 738 739 851 852 853 854 855 856 858 861 862 865 868 869 870 873" at bounding box center [702, 151] width 255 height 30
click at [575, 136] on select "734 735 736 737 738 739 851 852 853 854 855 856 858 861 862 865 868 869 870 873" at bounding box center [702, 151] width 255 height 30
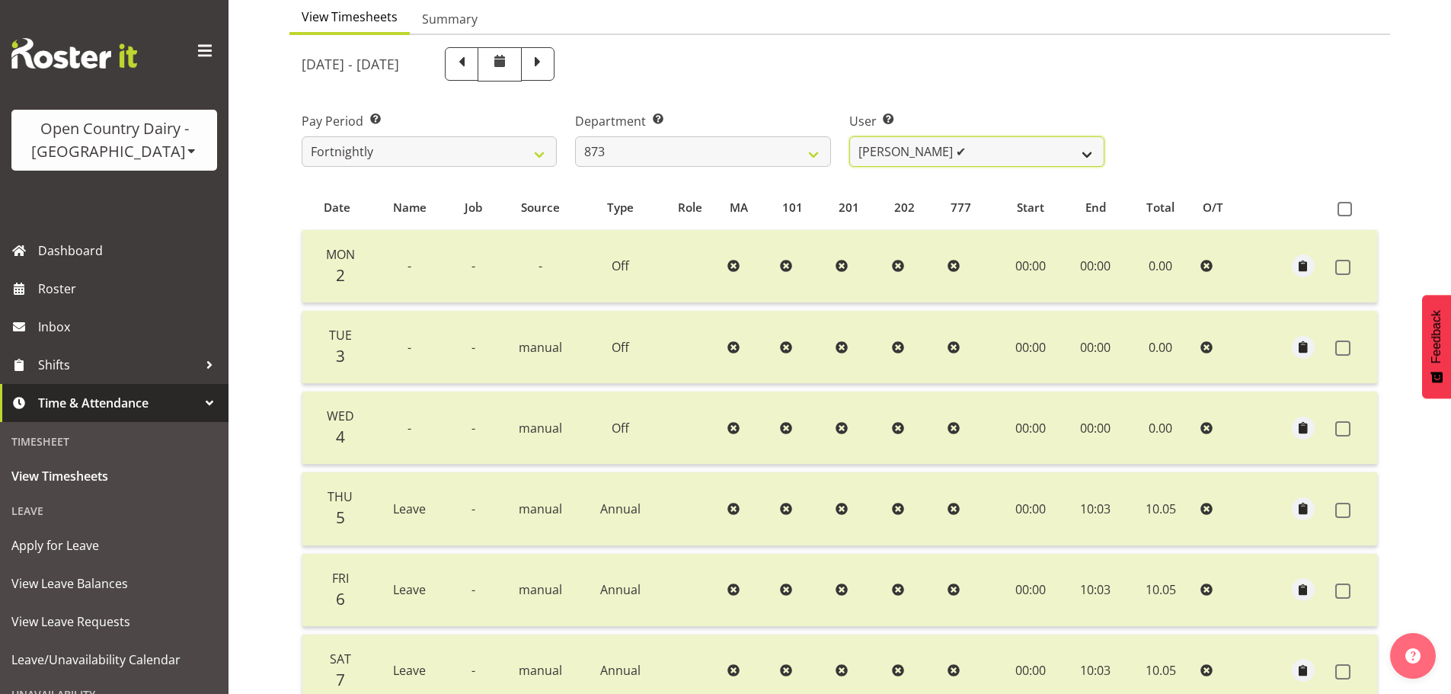
click at [924, 145] on select "[PERSON_NAME] ✔ [PERSON_NAME] ✔ [PERSON_NAME] ✔ [PERSON_NAME] ✔" at bounding box center [976, 151] width 255 height 30
drag, startPoint x: 924, startPoint y: 145, endPoint x: 799, endPoint y: 159, distance: 125.7
click at [924, 145] on select "[PERSON_NAME] ✔ [PERSON_NAME] ✔ [PERSON_NAME] ✔ [PERSON_NAME] ✔" at bounding box center [976, 151] width 255 height 30
click at [718, 154] on select "734 735 736 737 738 739 851 852 853 854 855 856 858 861 862 865 868 869 870 873" at bounding box center [702, 151] width 255 height 30
select select "681"
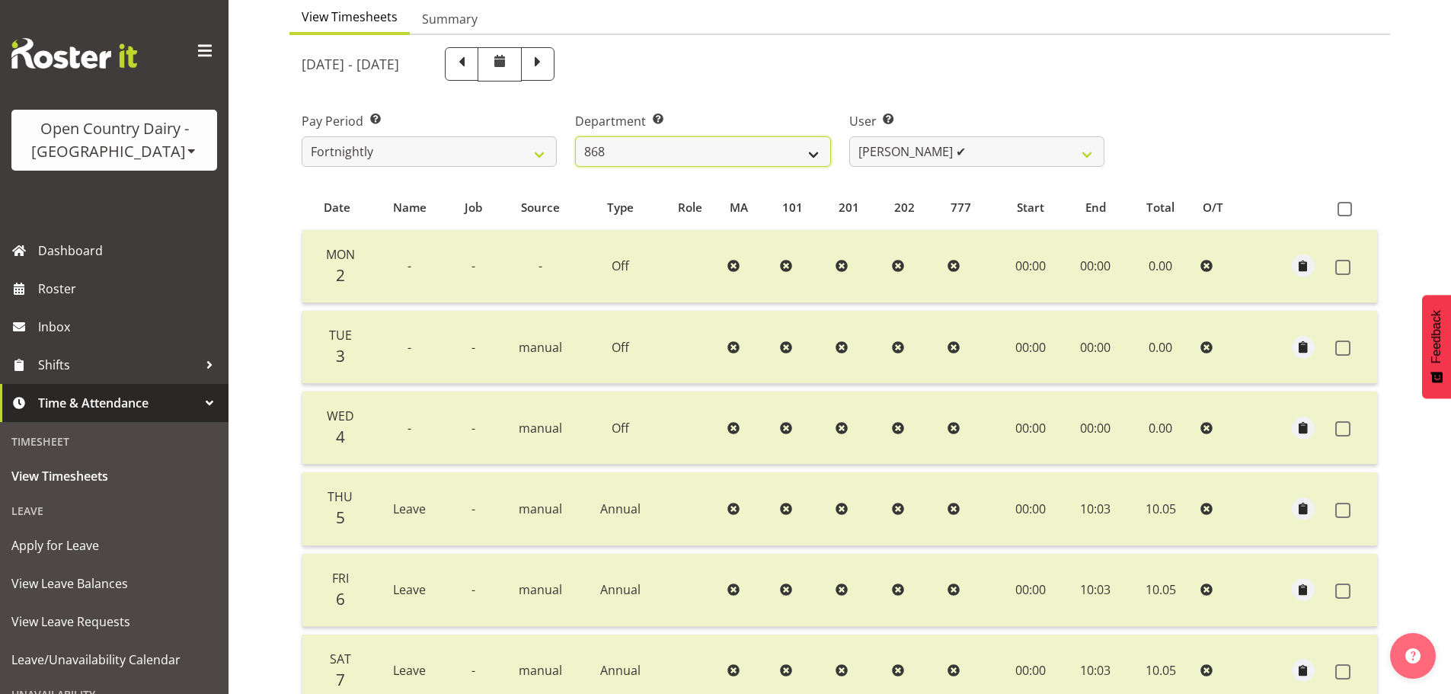
click at [575, 136] on select "734 735 736 737 738 739 851 852 853 854 855 856 858 861 862 865 868 869 870 873" at bounding box center [702, 151] width 255 height 30
click at [936, 153] on select "[PERSON_NAME] ✔ [PERSON_NAME] ✔ [PERSON_NAME] ✔ [PERSON_NAME] ✔" at bounding box center [976, 151] width 255 height 30
